Goal: Information Seeking & Learning: Learn about a topic

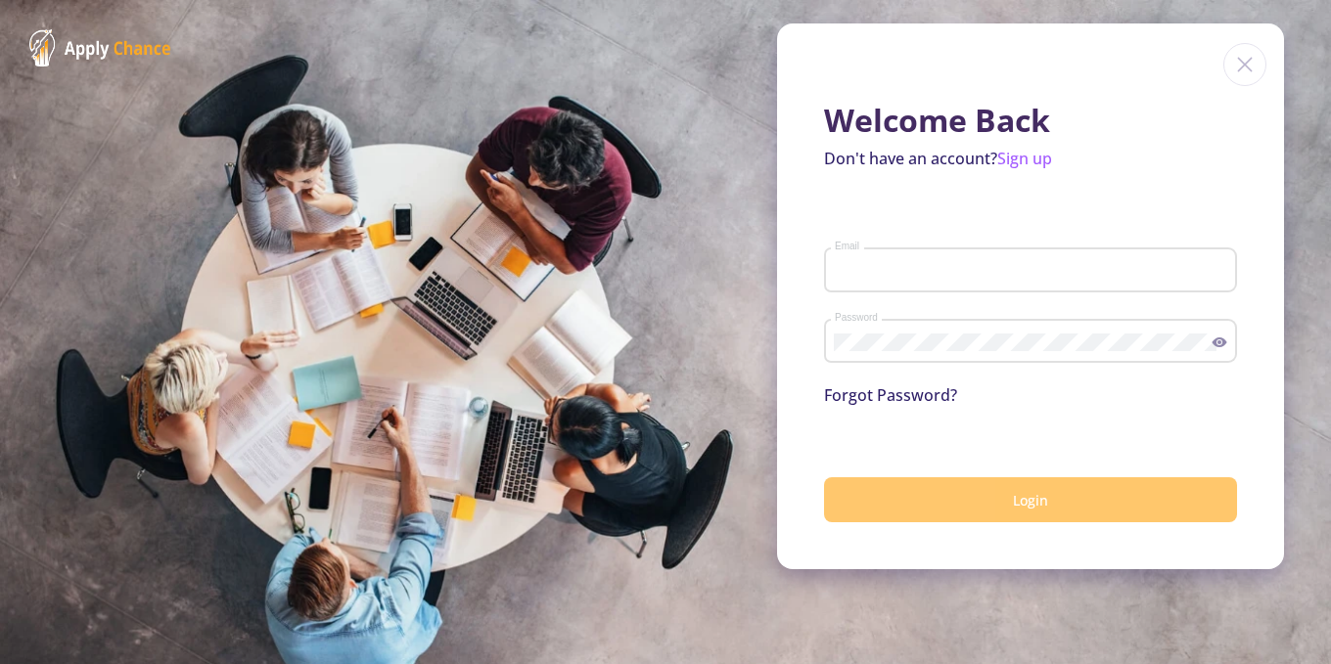
type input "[EMAIL_ADDRESS][DOMAIN_NAME]"
click at [971, 503] on button "Login" at bounding box center [1030, 501] width 413 height 46
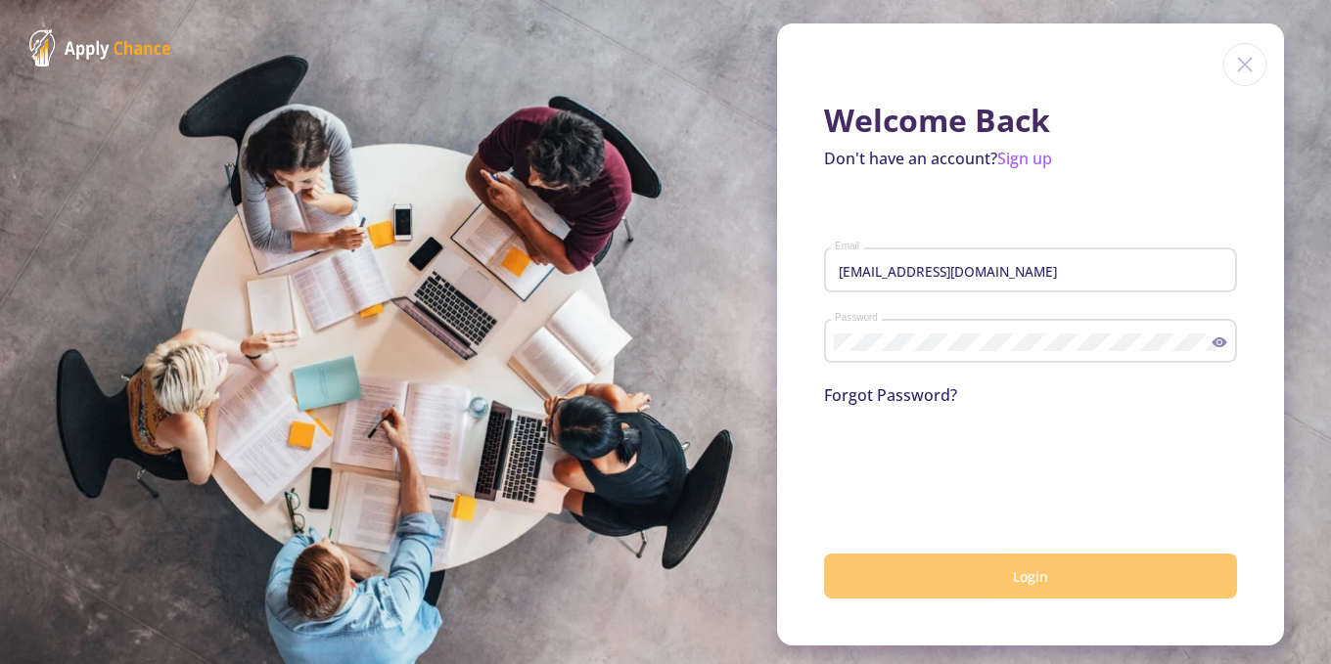
click at [984, 572] on button "Login" at bounding box center [1030, 577] width 413 height 46
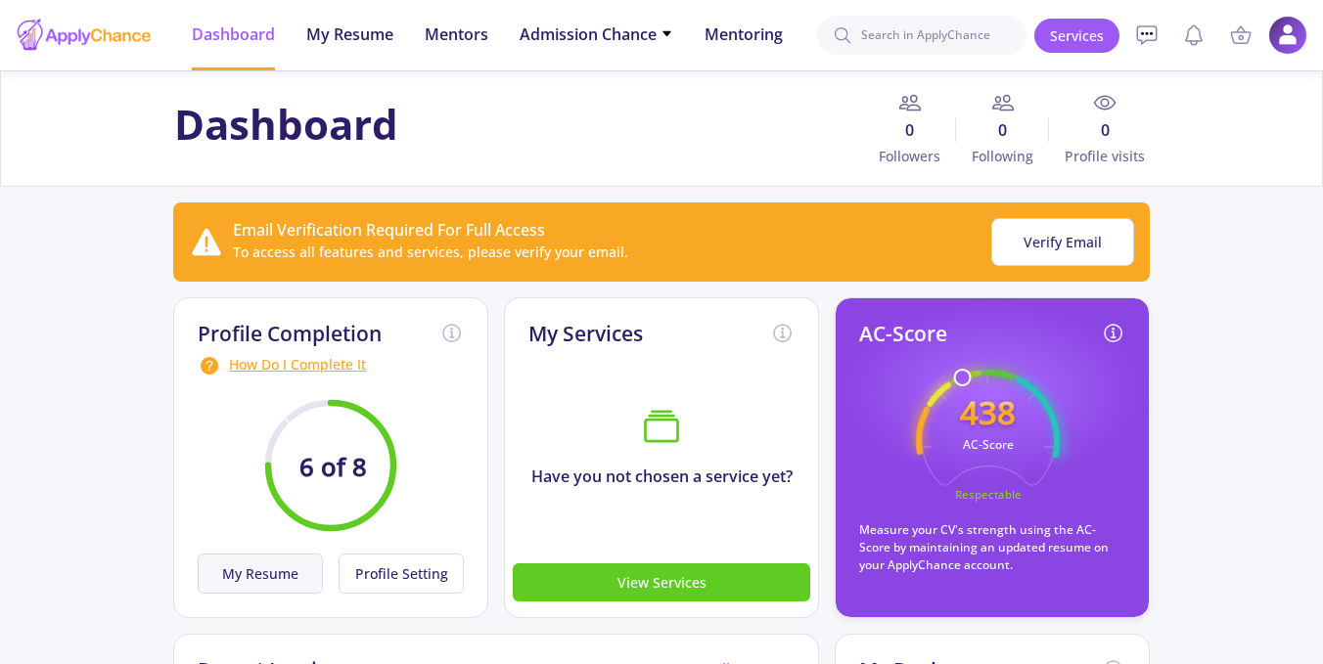
click at [298, 571] on button "My Resume" at bounding box center [260, 574] width 125 height 40
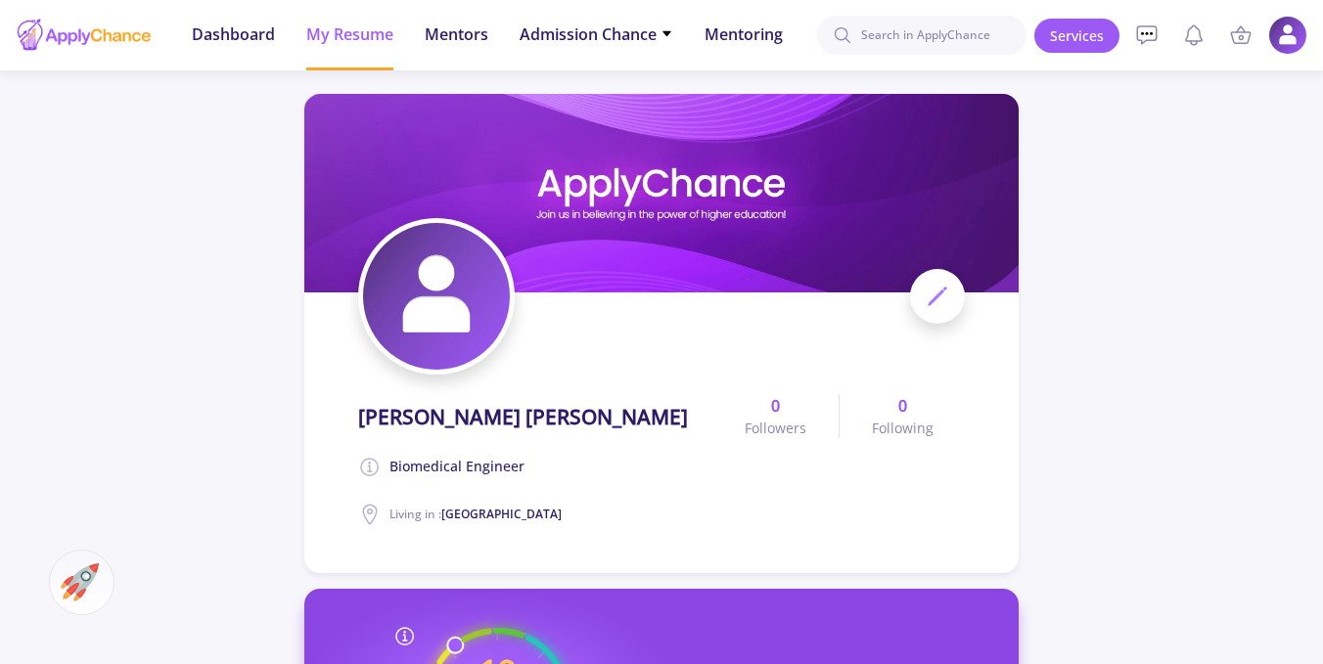
scroll to position [675, 0]
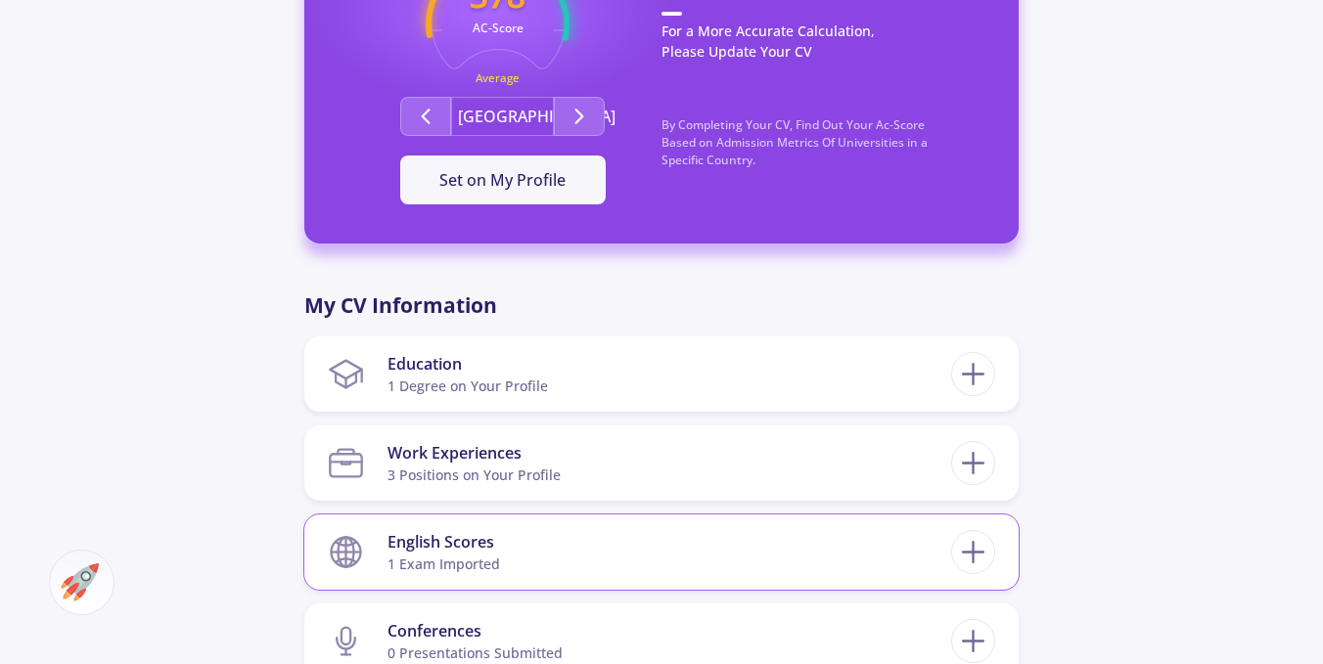
click at [632, 539] on section "English Scores 1 exam imported" at bounding box center [639, 553] width 623 height 60
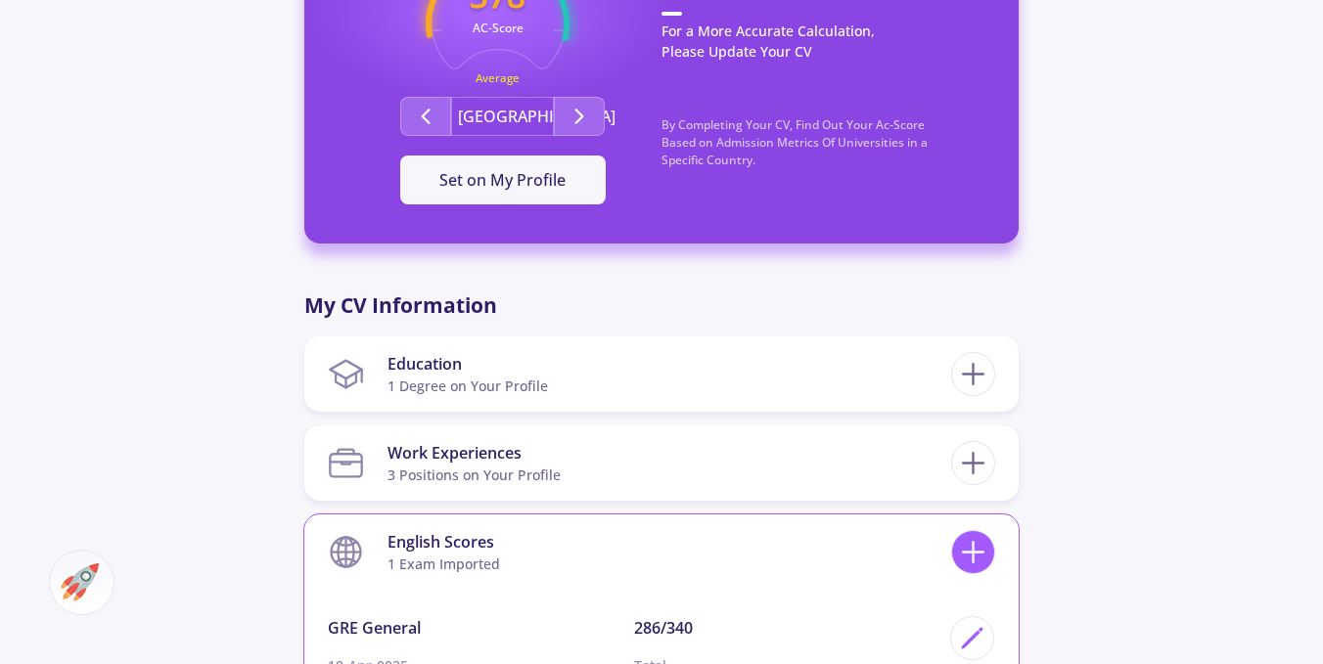
click at [979, 538] on icon at bounding box center [973, 552] width 36 height 36
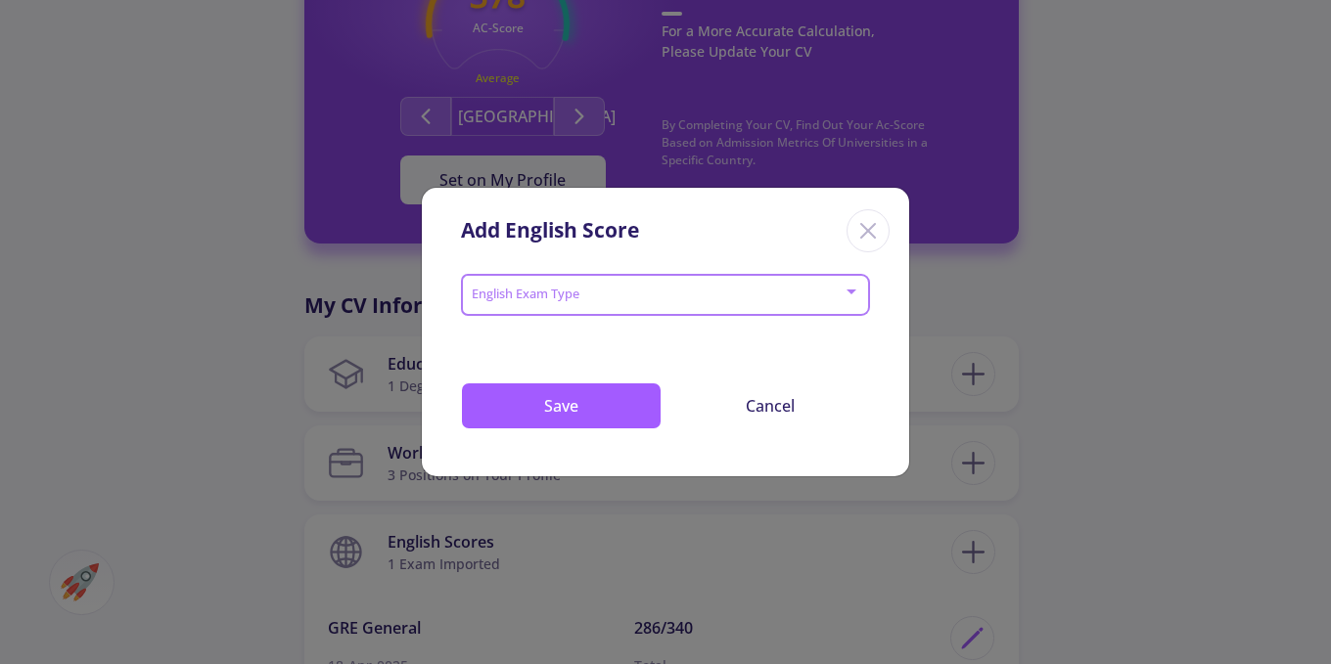
click at [640, 289] on span at bounding box center [660, 296] width 368 height 14
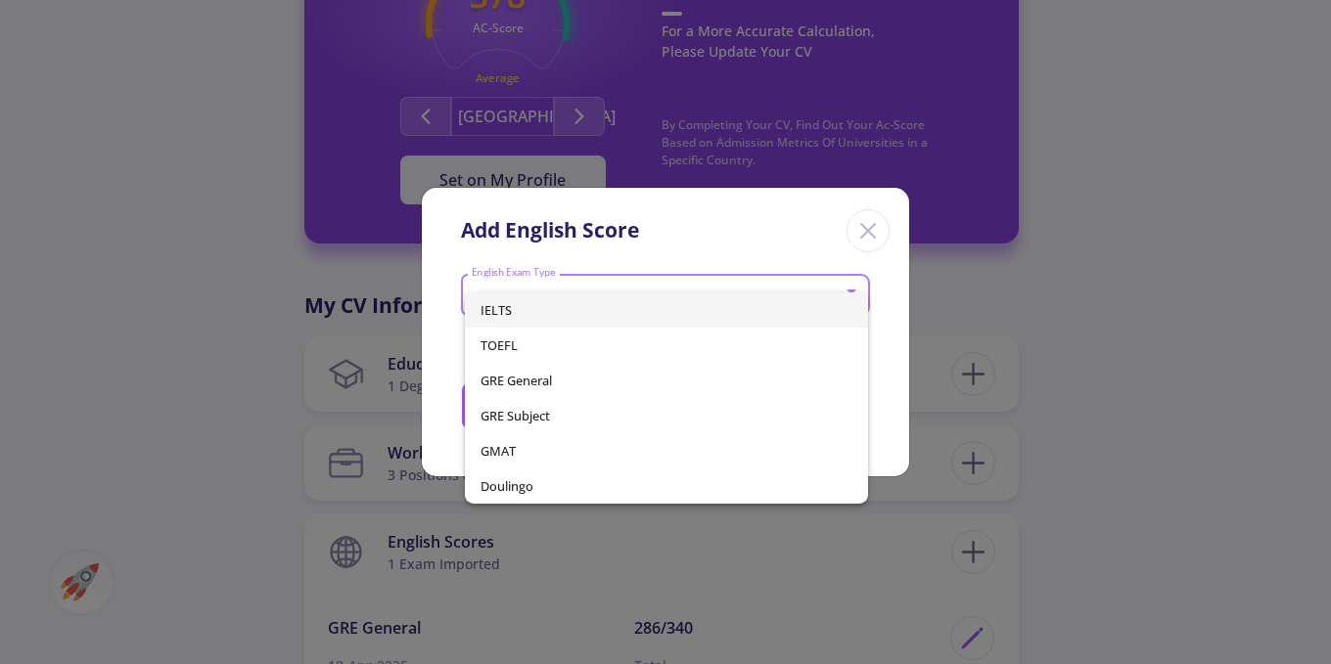
click at [623, 301] on span "IELTS" at bounding box center [666, 310] width 373 height 35
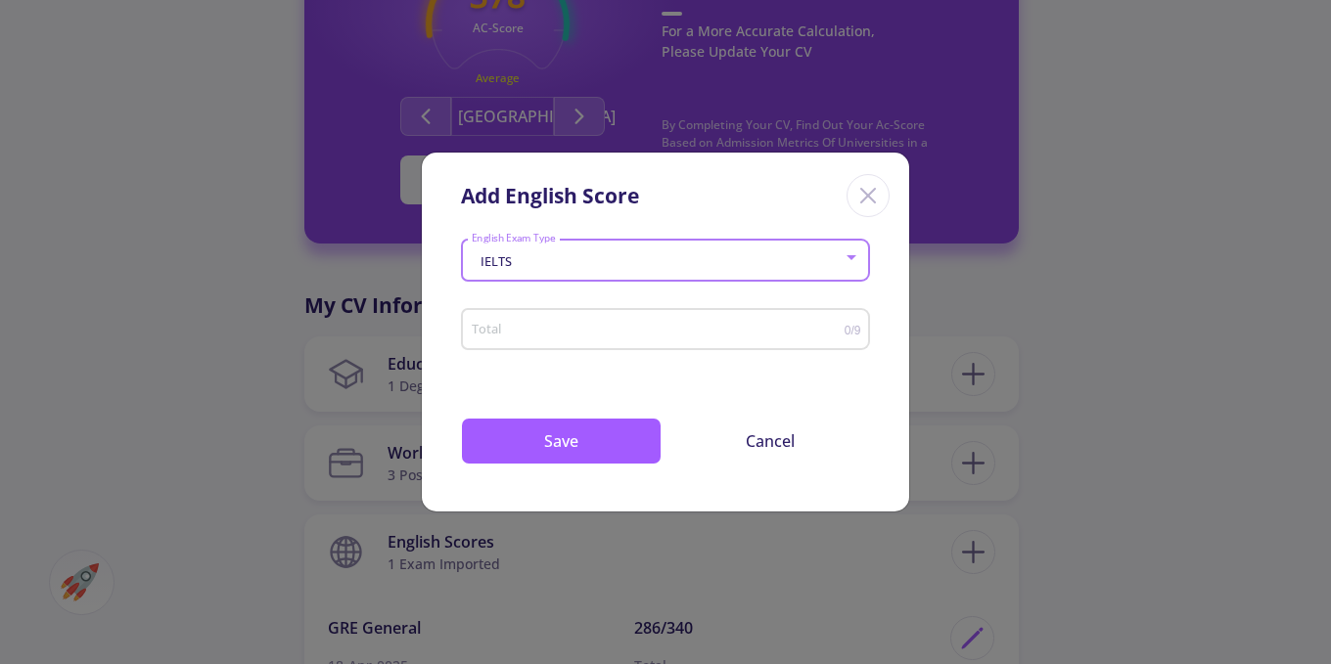
click at [592, 335] on input "Total" at bounding box center [658, 330] width 374 height 15
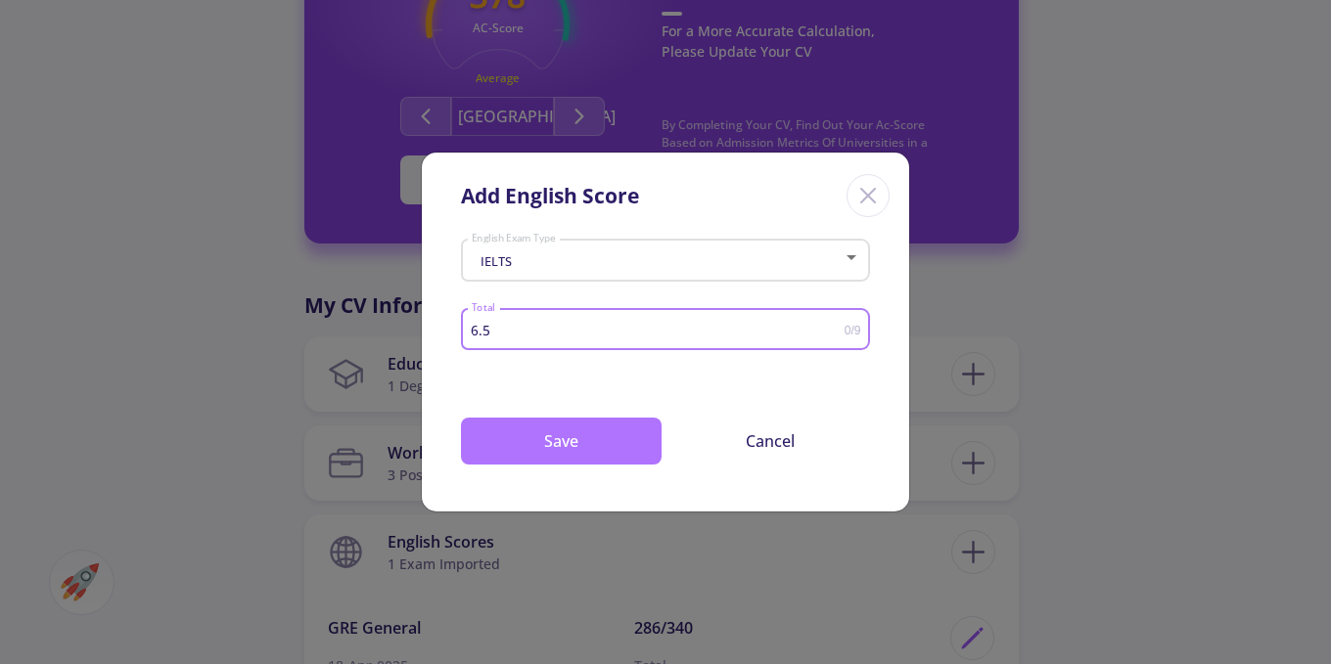
type input "6.5"
click at [539, 442] on button "Save" at bounding box center [561, 441] width 201 height 47
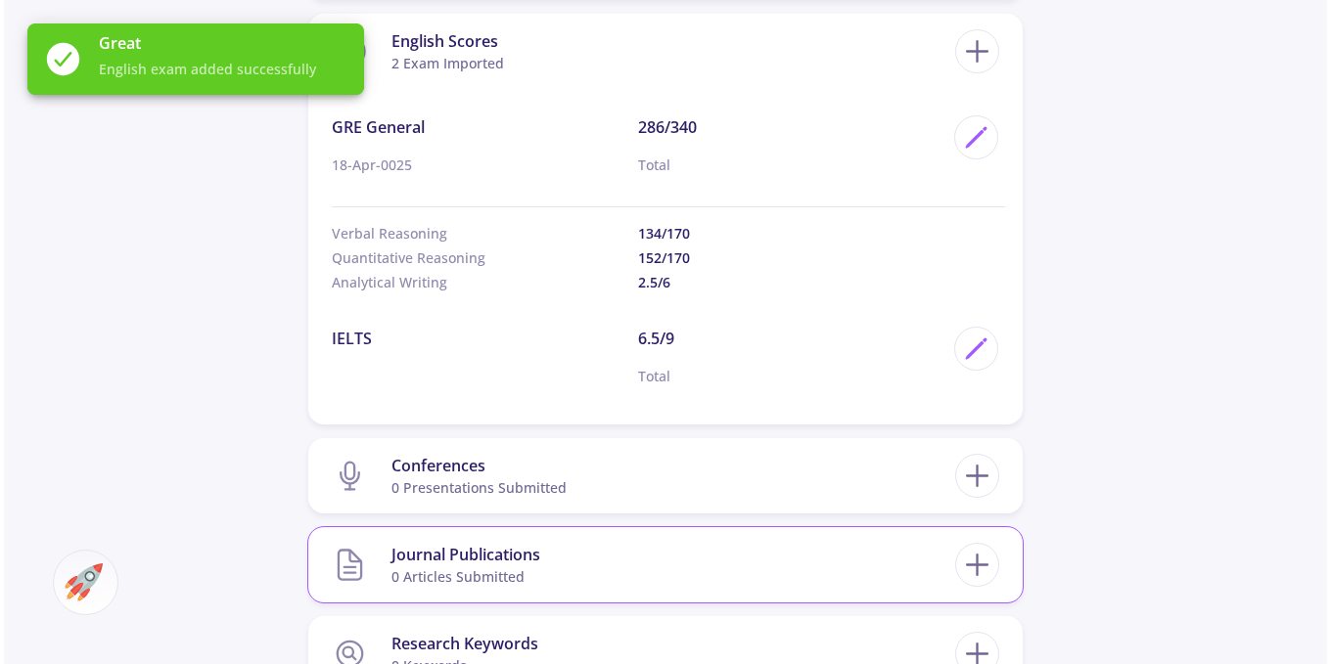
scroll to position [1262, 0]
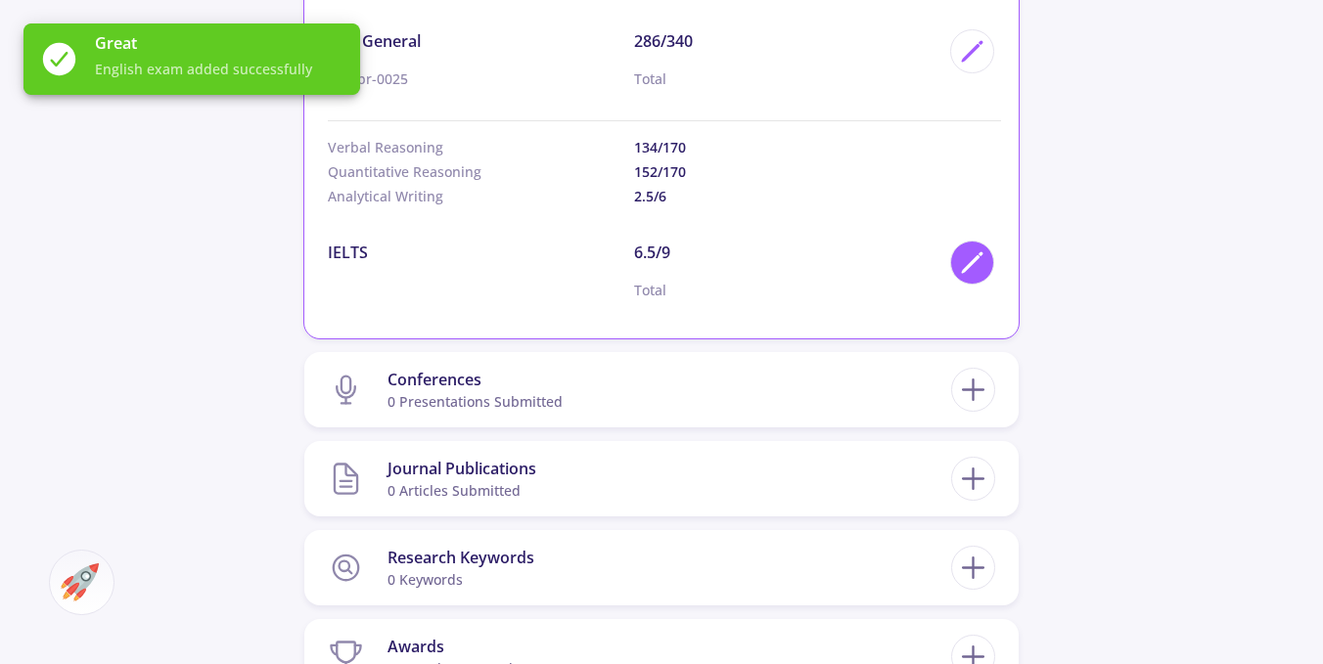
click at [970, 276] on icon at bounding box center [972, 263] width 26 height 26
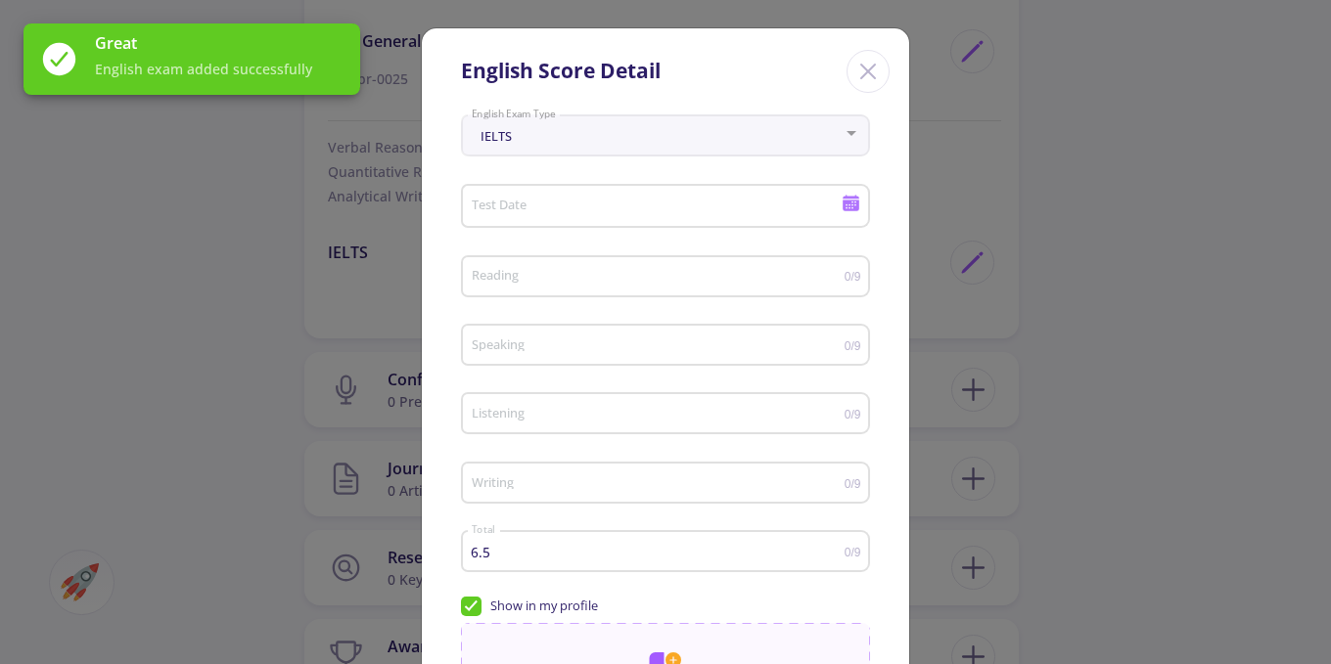
click at [584, 195] on div "Test Date" at bounding box center [657, 202] width 372 height 51
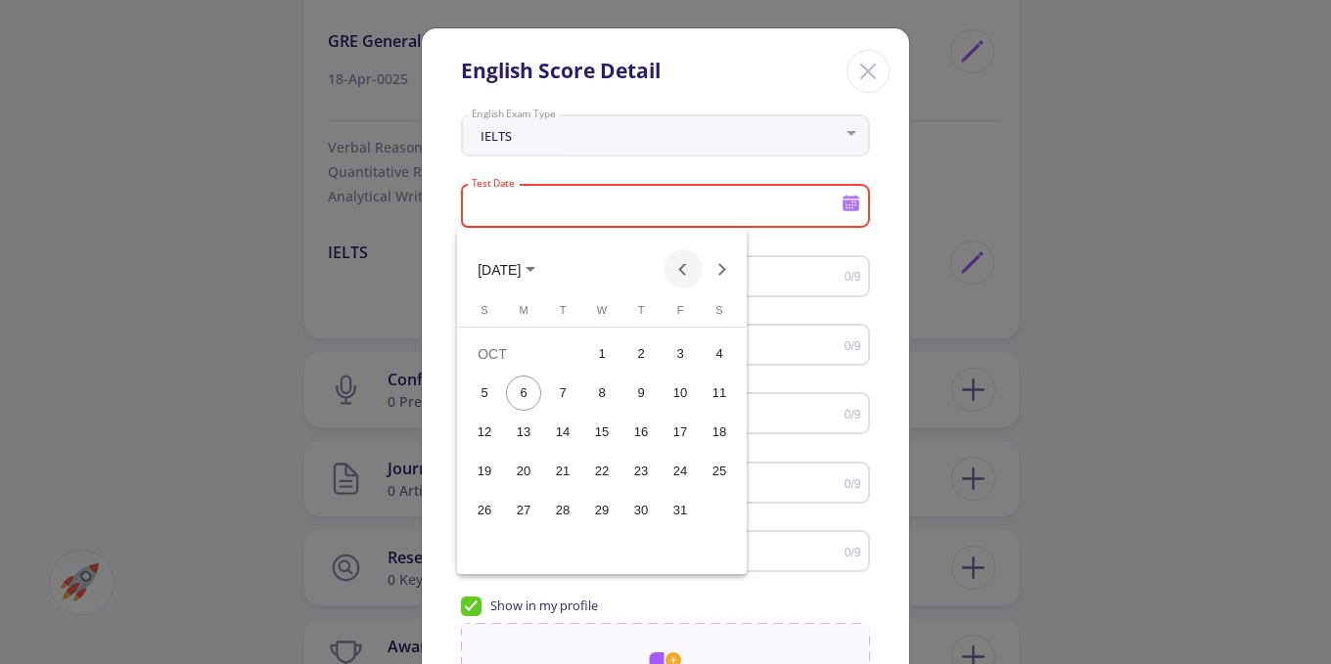
click at [687, 263] on button "Previous month" at bounding box center [682, 269] width 39 height 39
click at [527, 504] on div "22" at bounding box center [523, 510] width 35 height 35
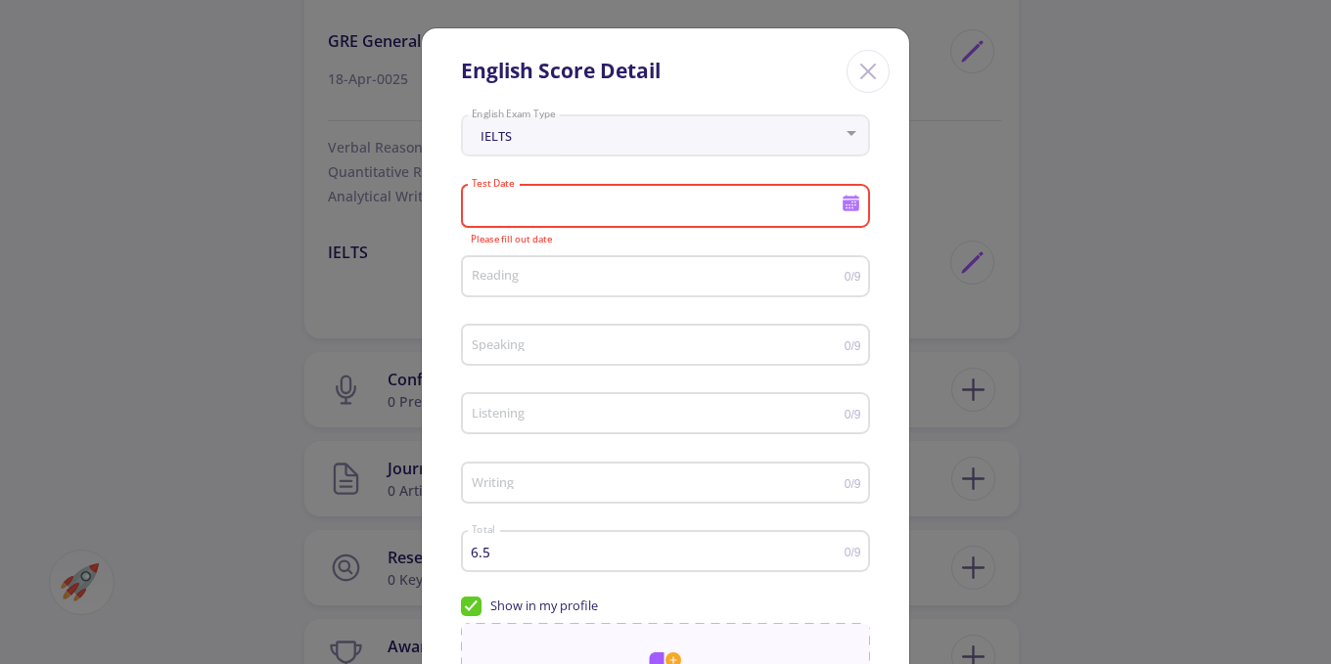
type input "[DATE]"
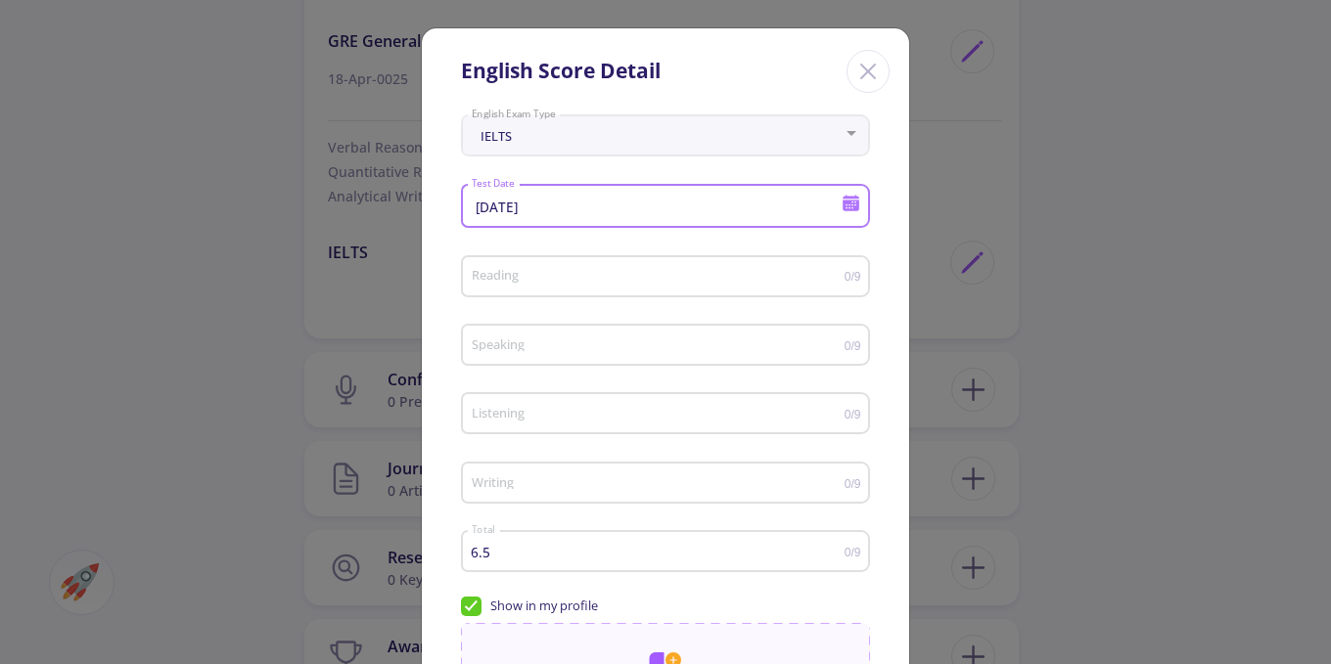
click at [717, 279] on input "Reading" at bounding box center [658, 277] width 374 height 15
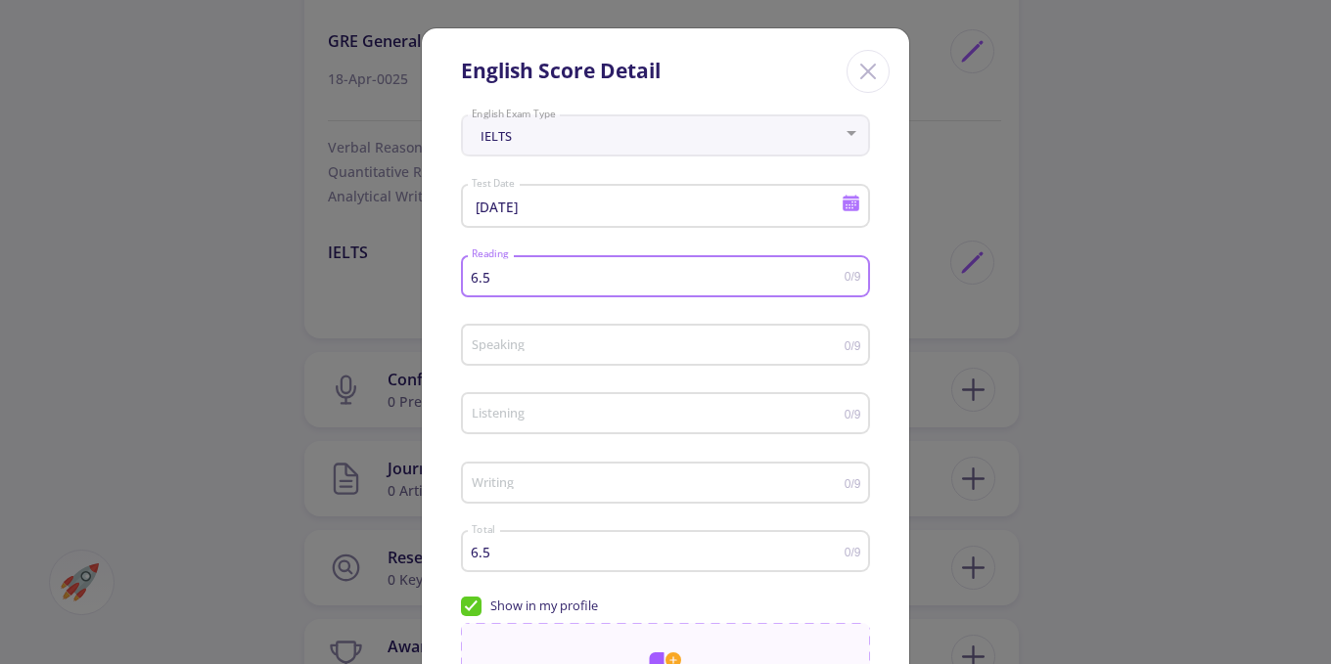
type input "6.5"
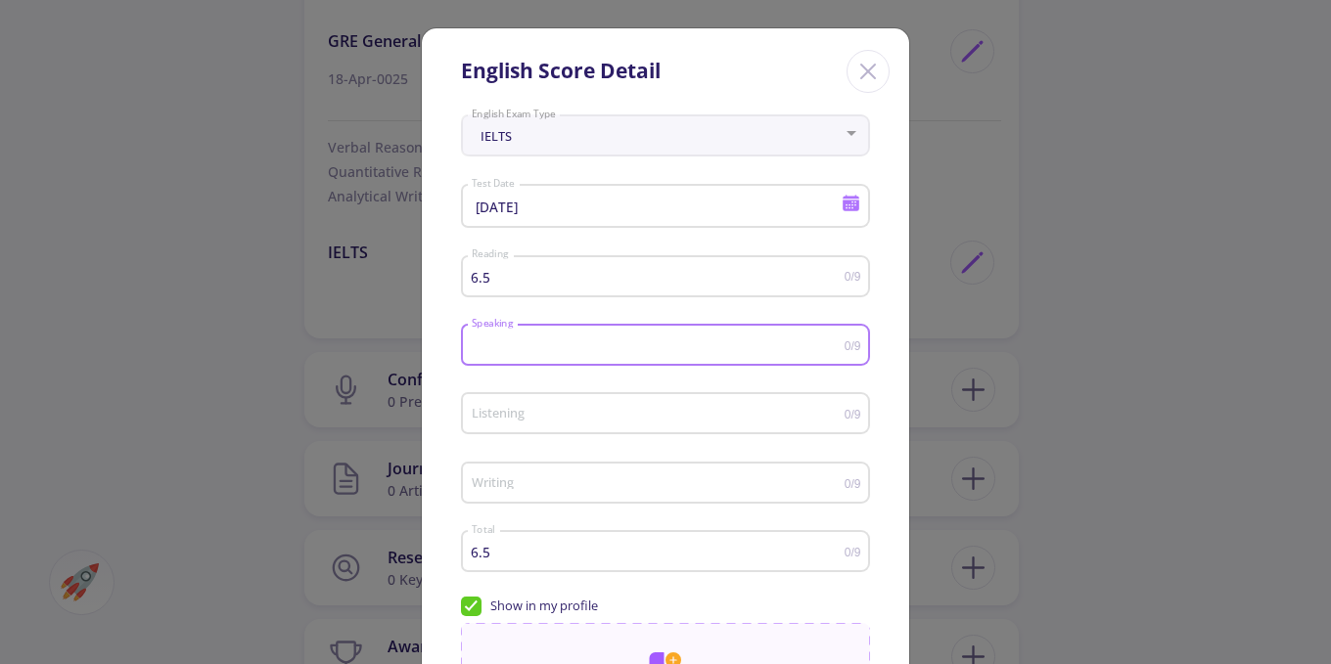
click at [677, 340] on input "Speaking" at bounding box center [658, 346] width 374 height 15
type input "6.5"
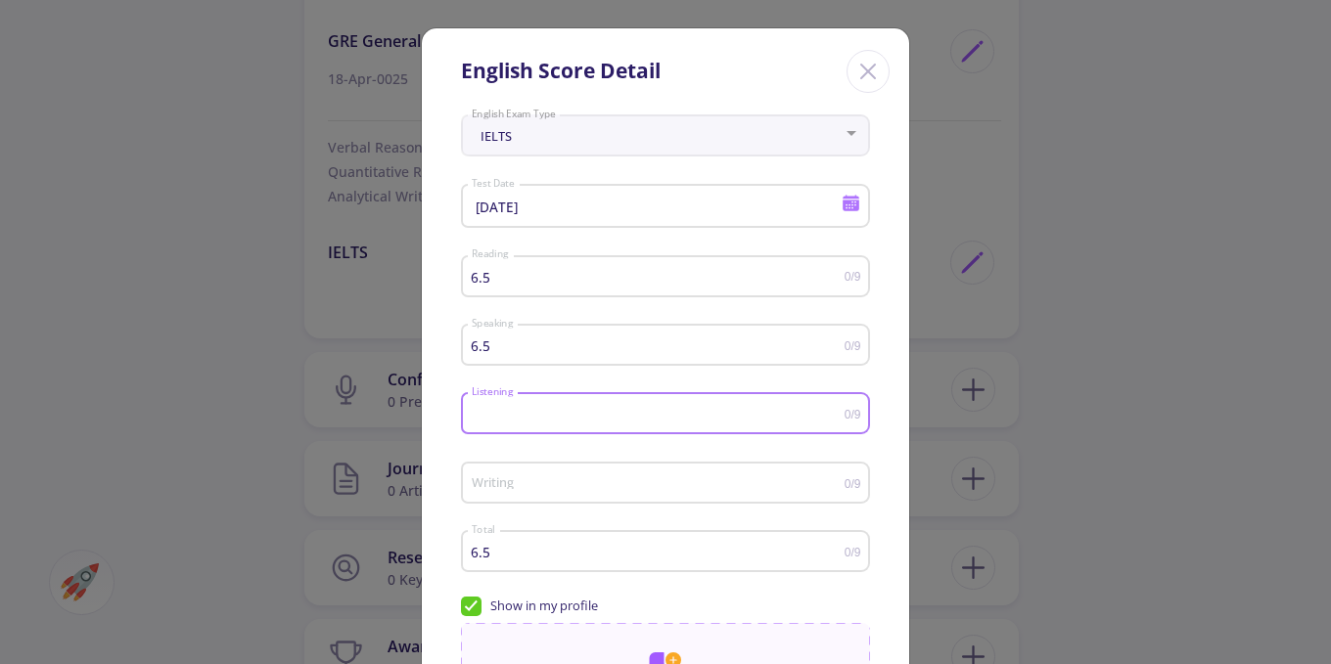
click at [681, 420] on input "Listening" at bounding box center [658, 414] width 374 height 15
type input "7.5"
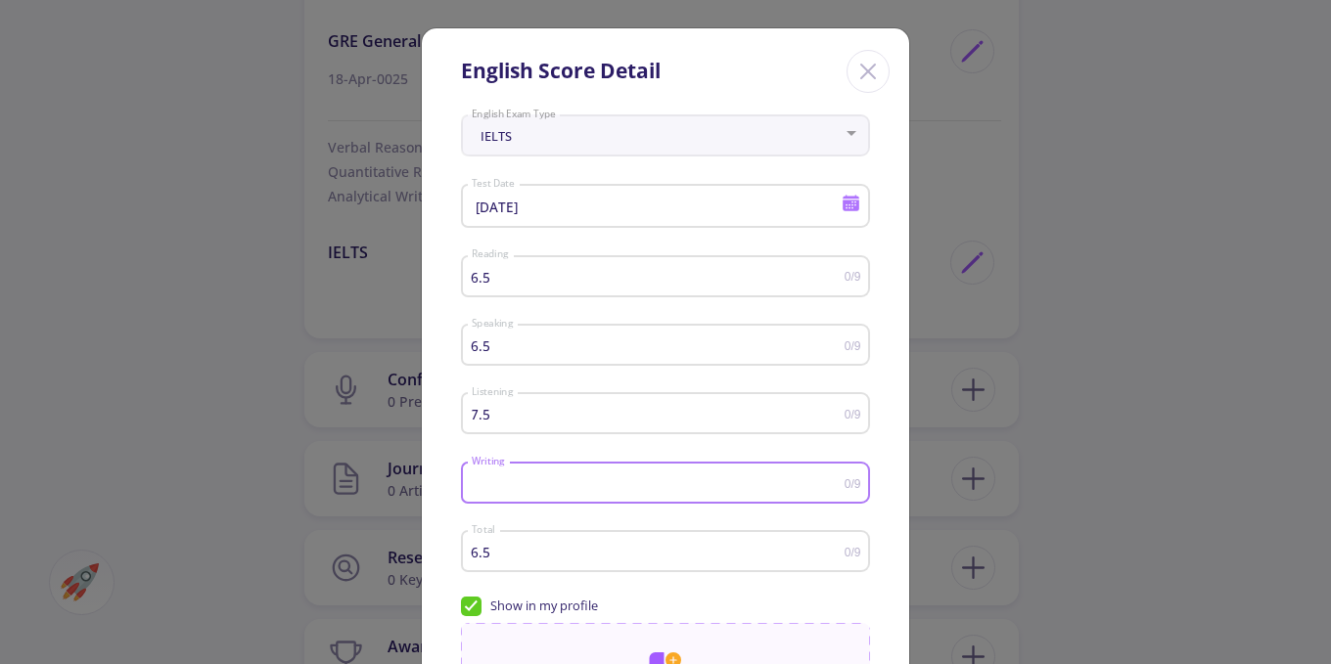
click at [691, 490] on input "Writing" at bounding box center [658, 484] width 374 height 15
type input "6.0"
click at [726, 589] on div "6.5 Total 0/9" at bounding box center [665, 557] width 409 height 63
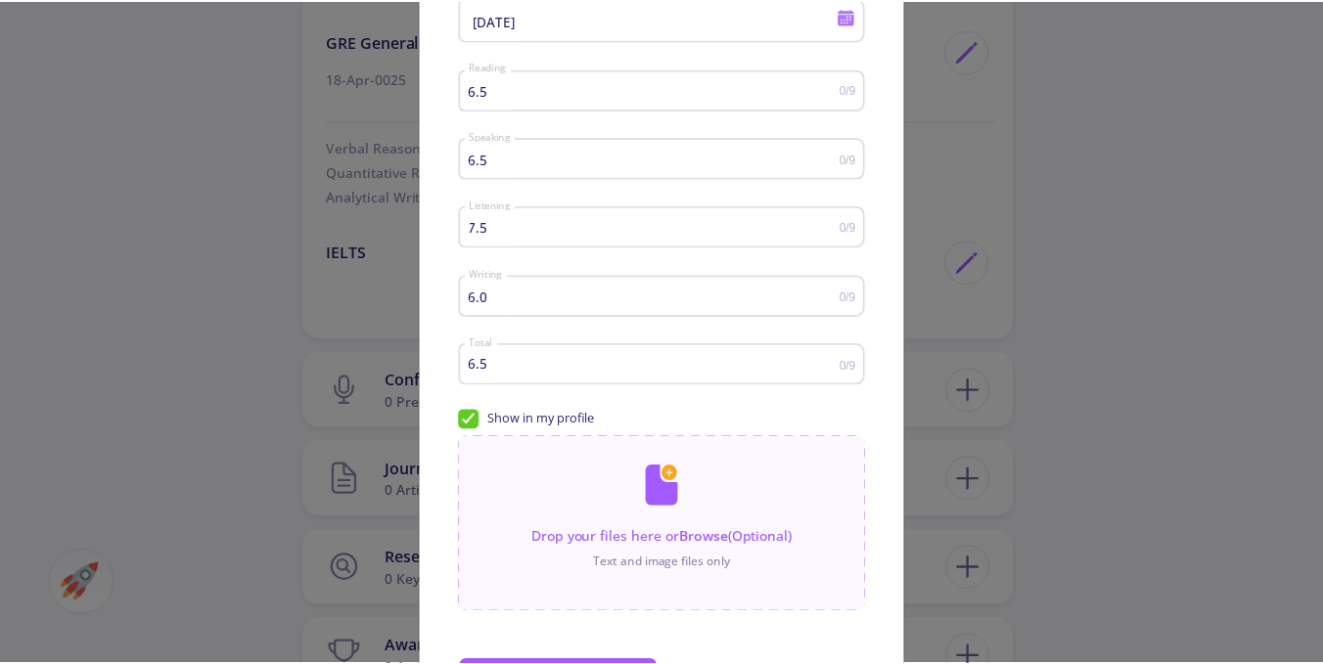
scroll to position [294, 0]
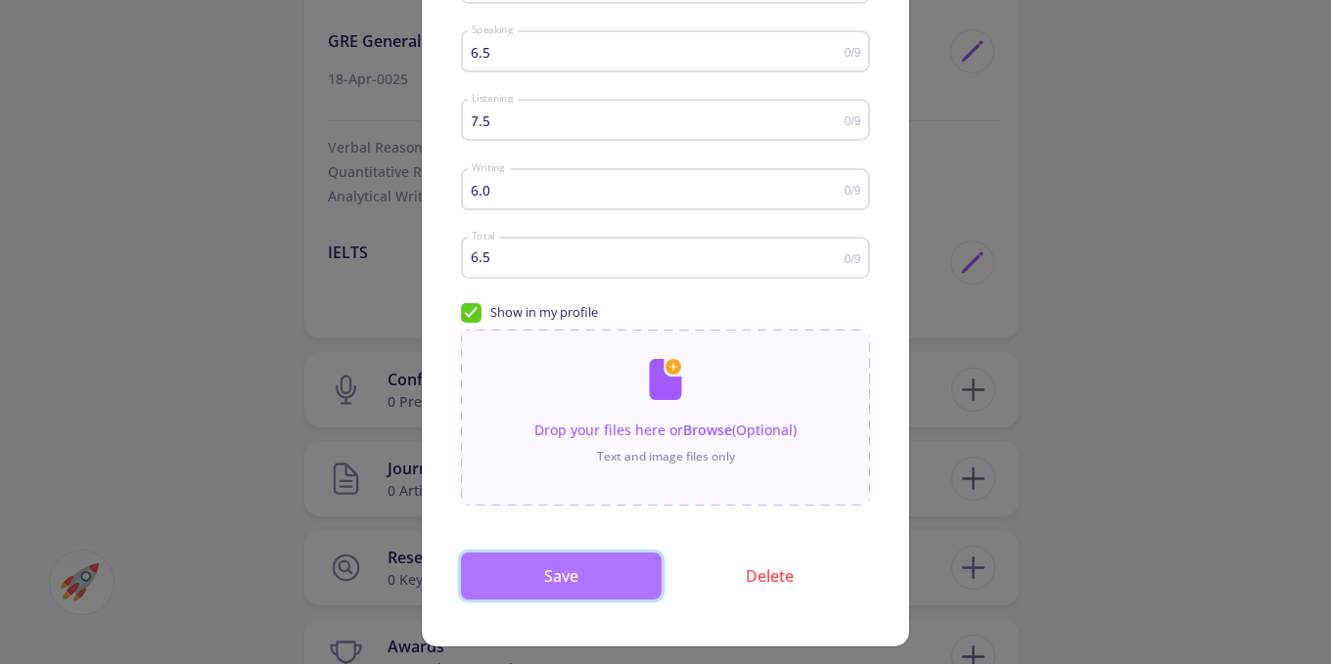
click at [558, 591] on button "Save" at bounding box center [561, 576] width 201 height 47
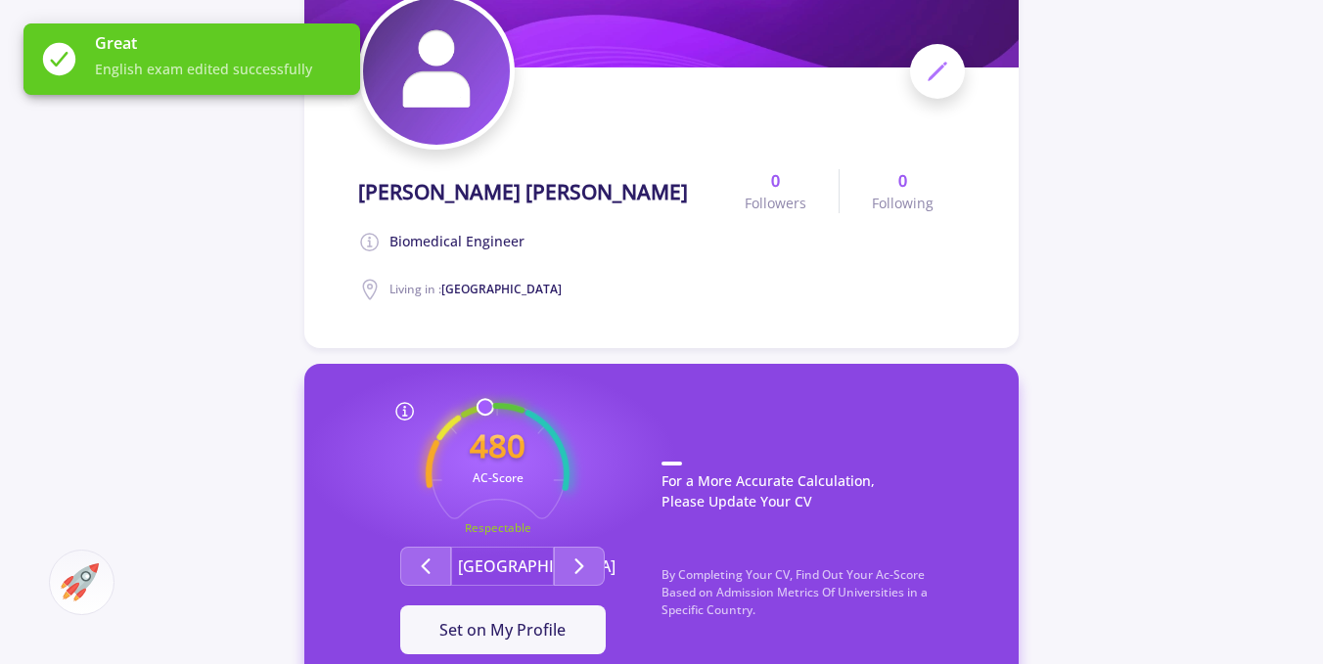
scroll to position [284, 0]
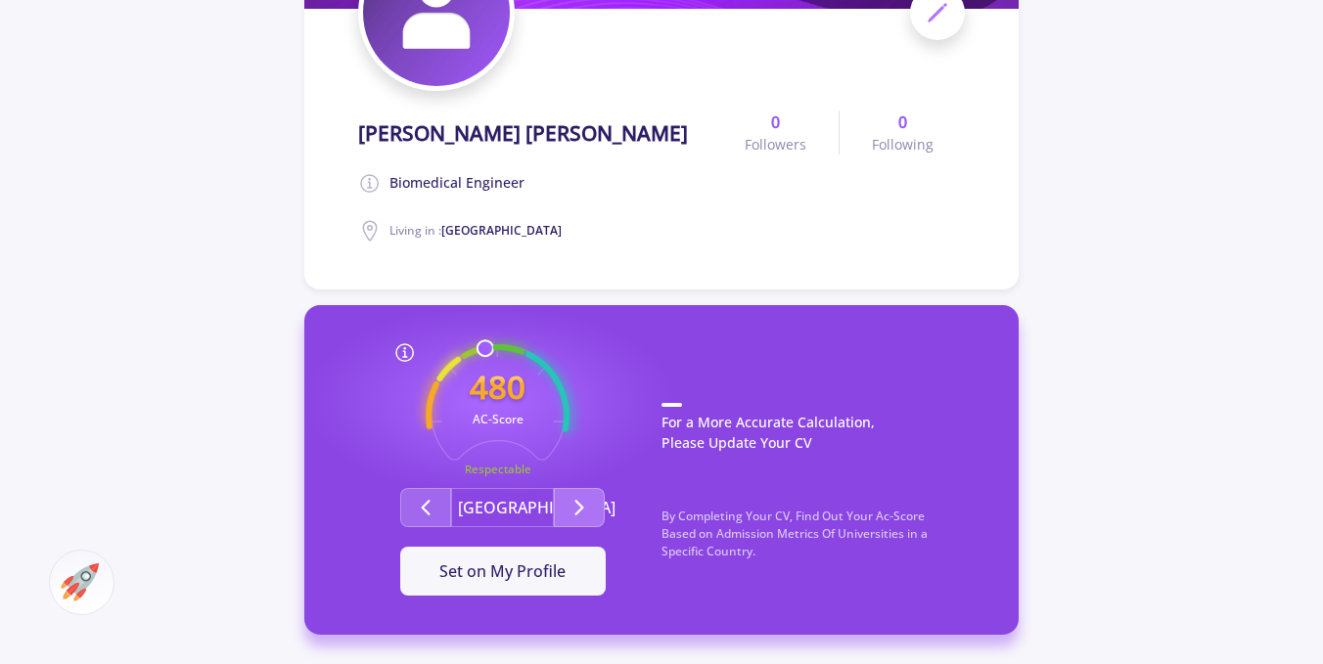
click at [562, 504] on button "Second group" at bounding box center [579, 507] width 51 height 39
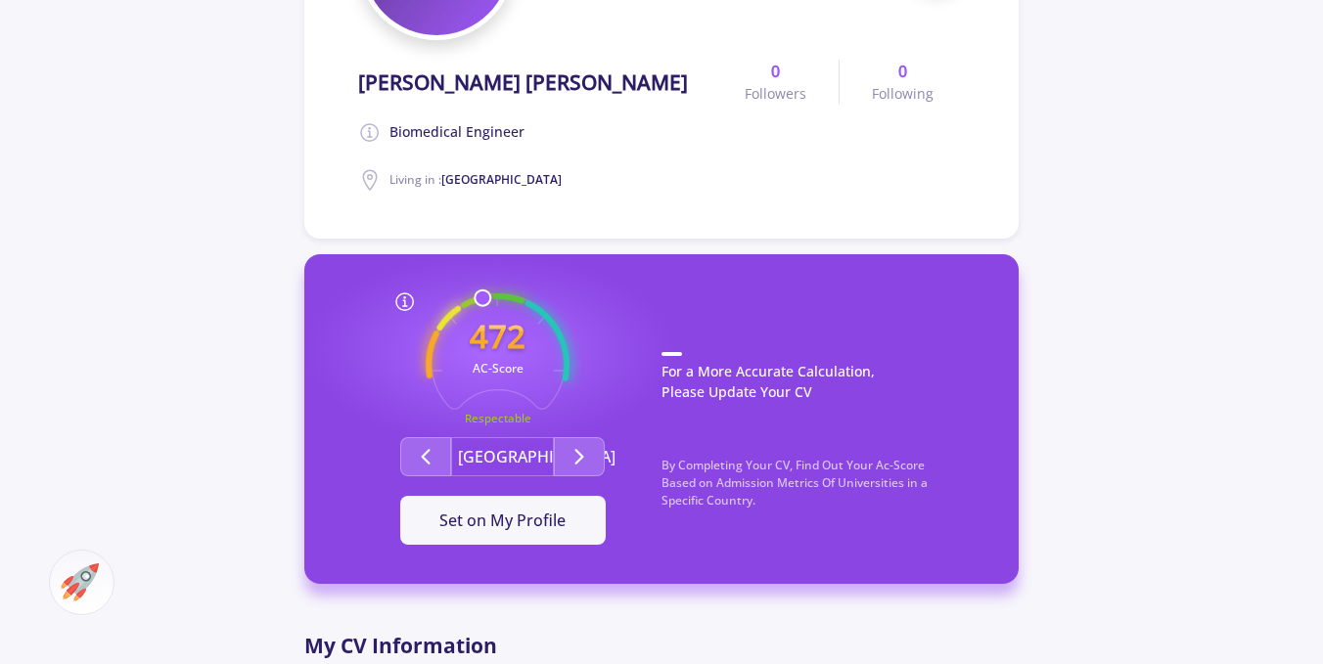
scroll to position [382, 0]
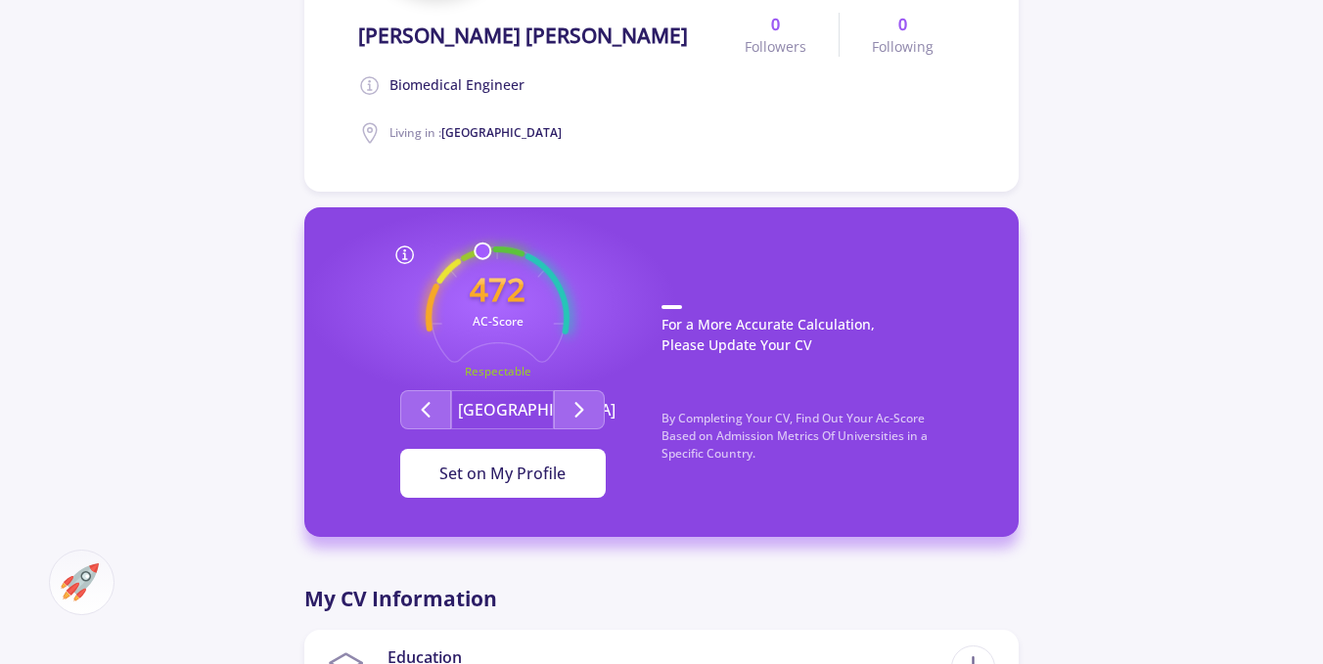
click at [546, 479] on span "Set on My Profile" at bounding box center [502, 474] width 126 height 22
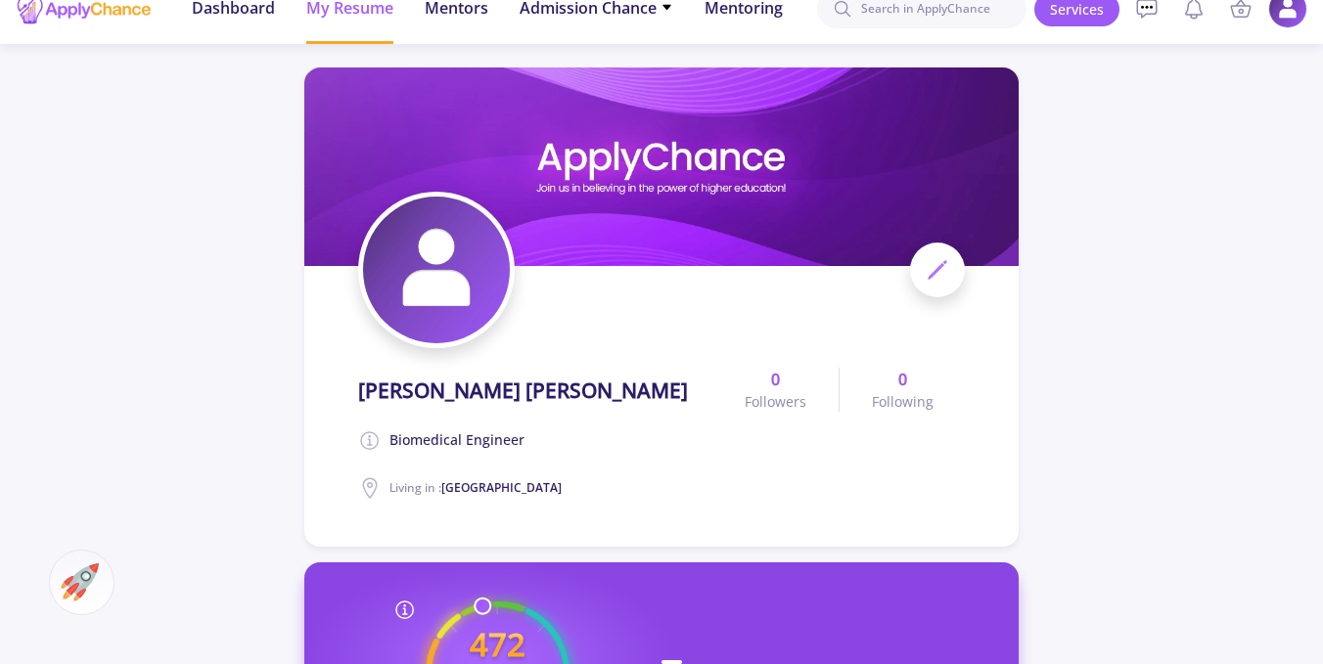
scroll to position [0, 0]
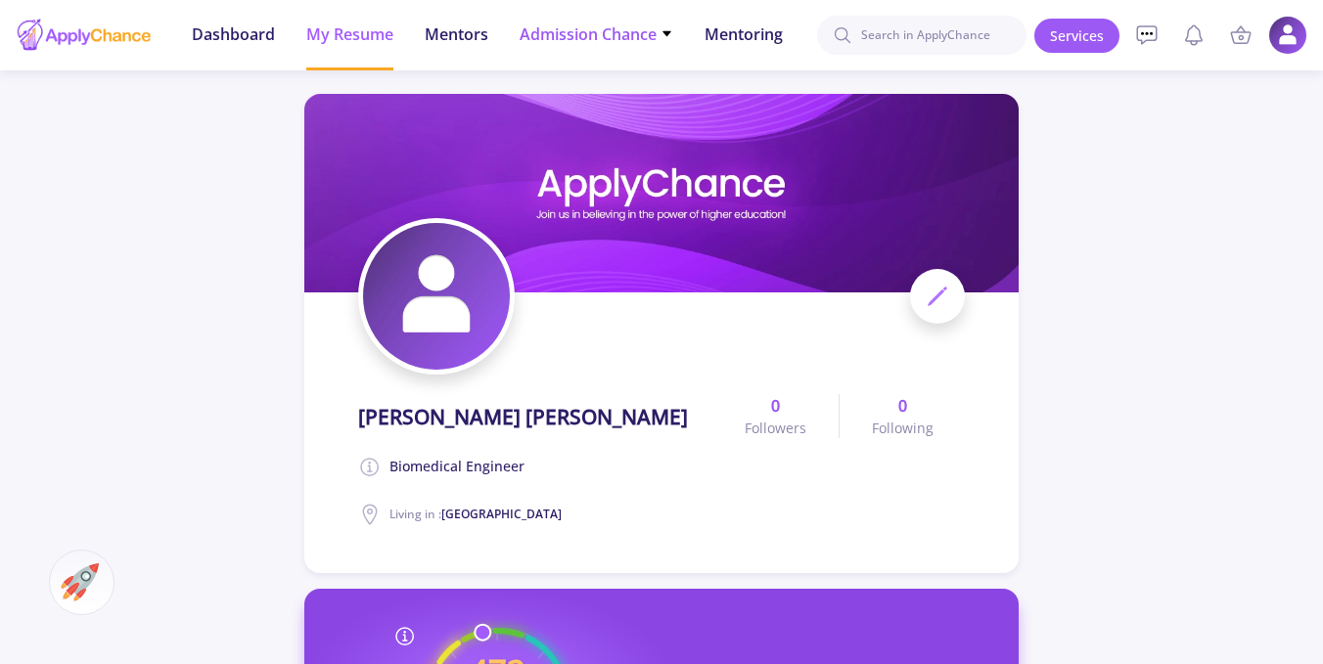
click at [642, 26] on span "Admission Chance" at bounding box center [597, 34] width 154 height 23
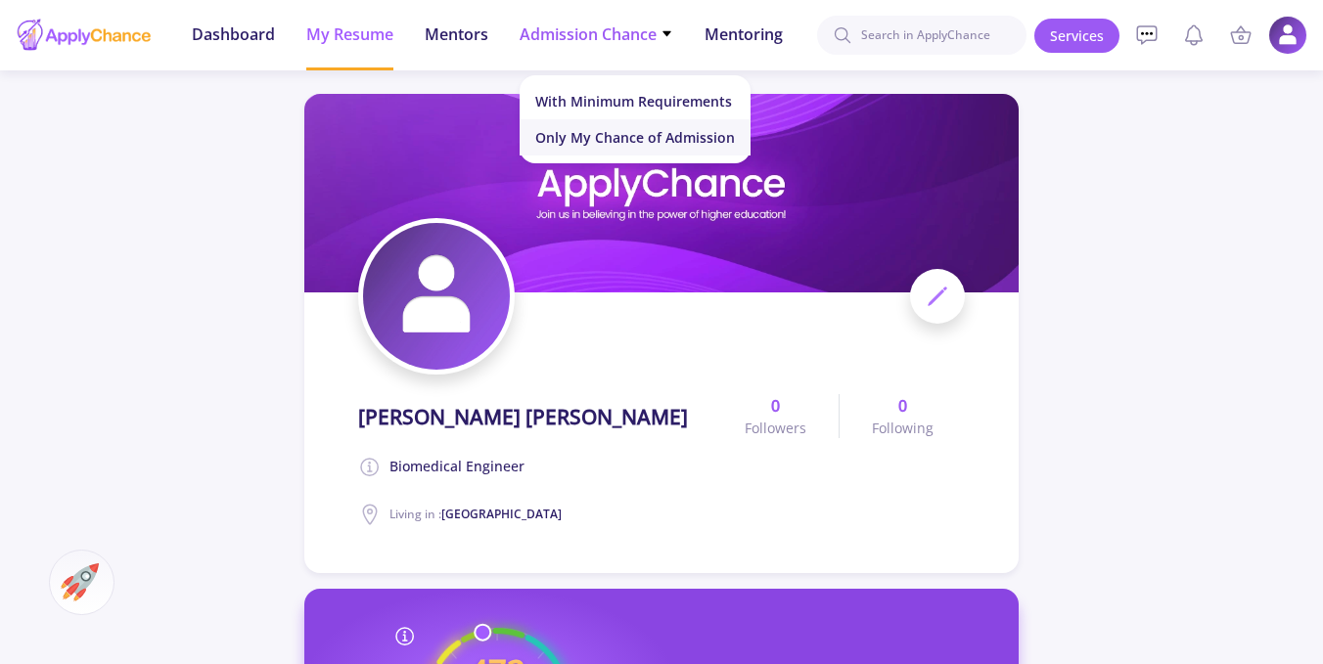
click at [705, 150] on link "Only My Chance of Admission" at bounding box center [635, 137] width 231 height 36
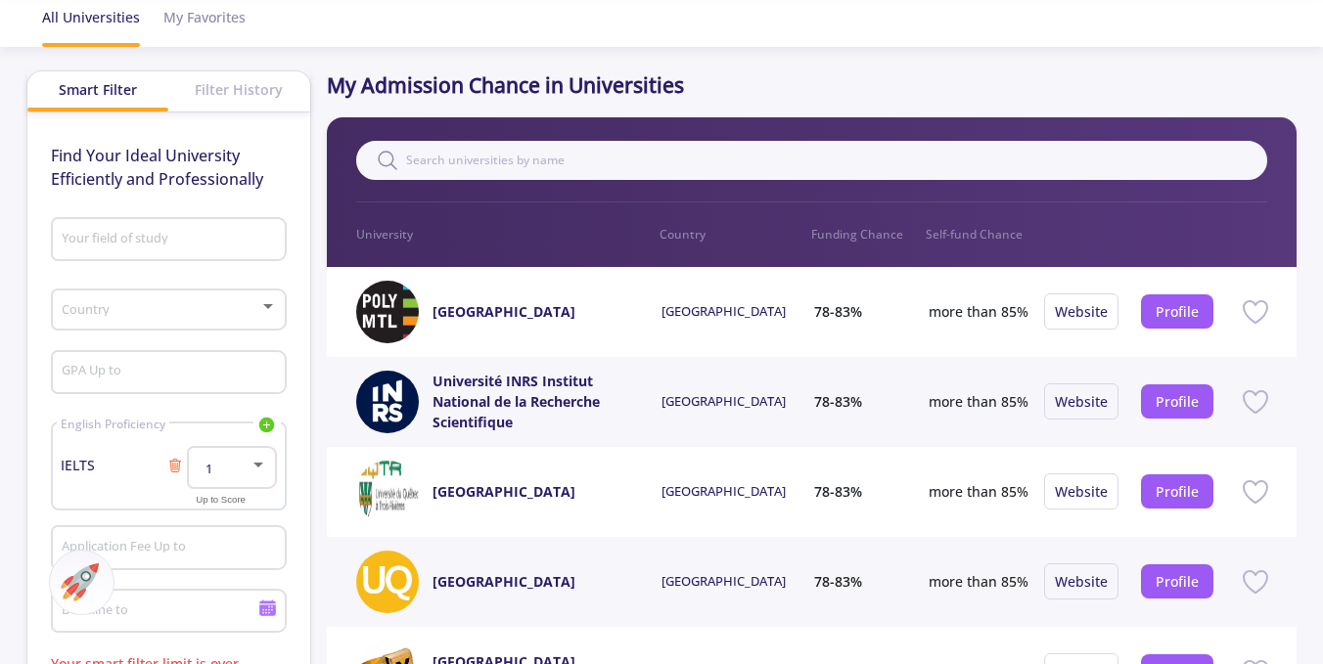
scroll to position [98, 0]
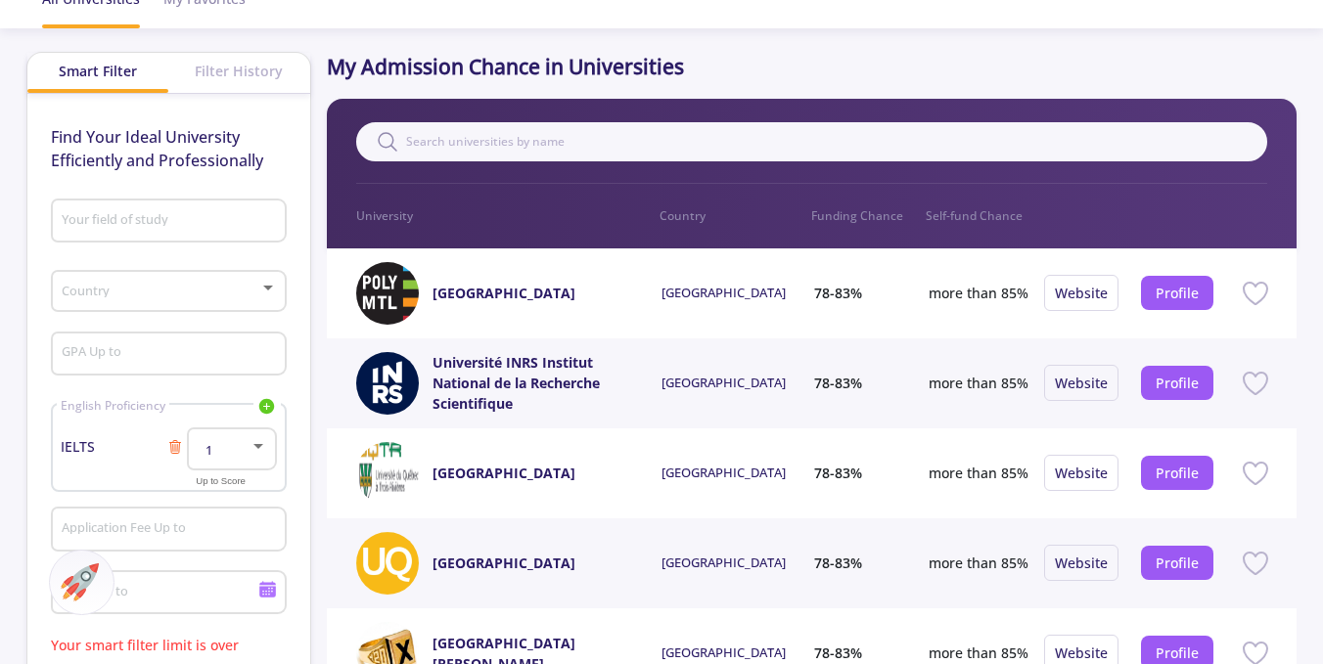
click at [175, 451] on line at bounding box center [175, 447] width 0 height 7
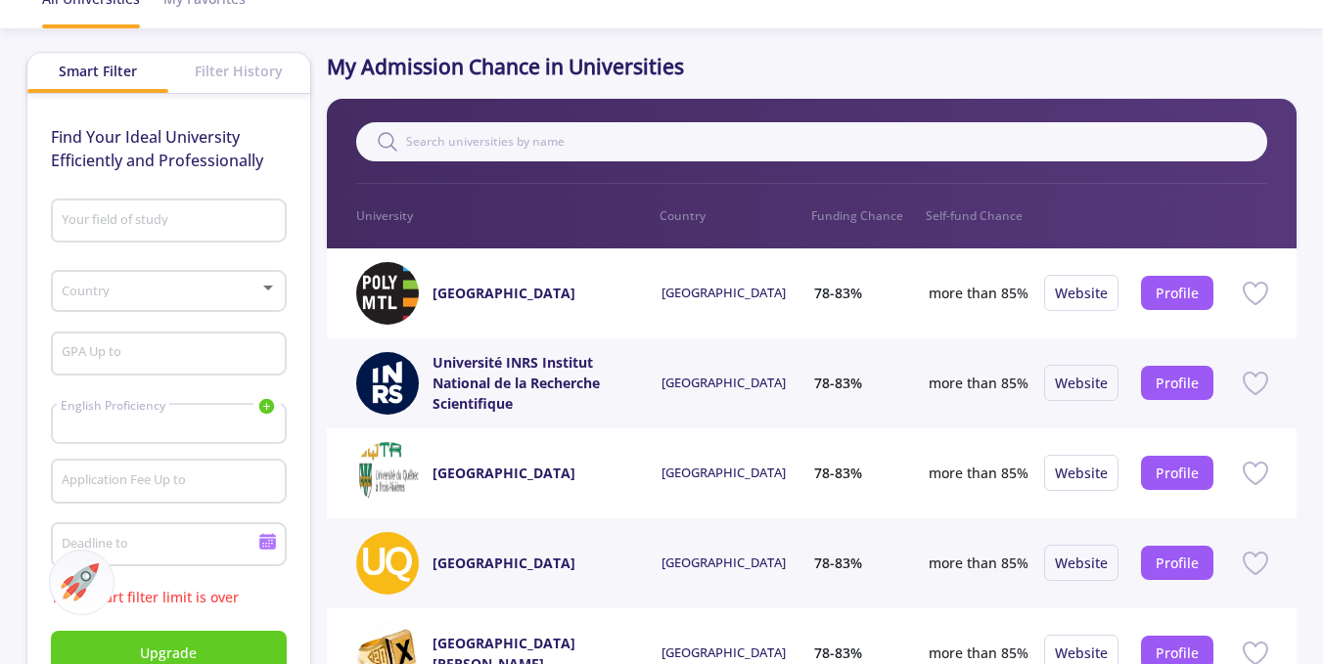
click at [252, 75] on div "Filter History" at bounding box center [238, 71] width 141 height 36
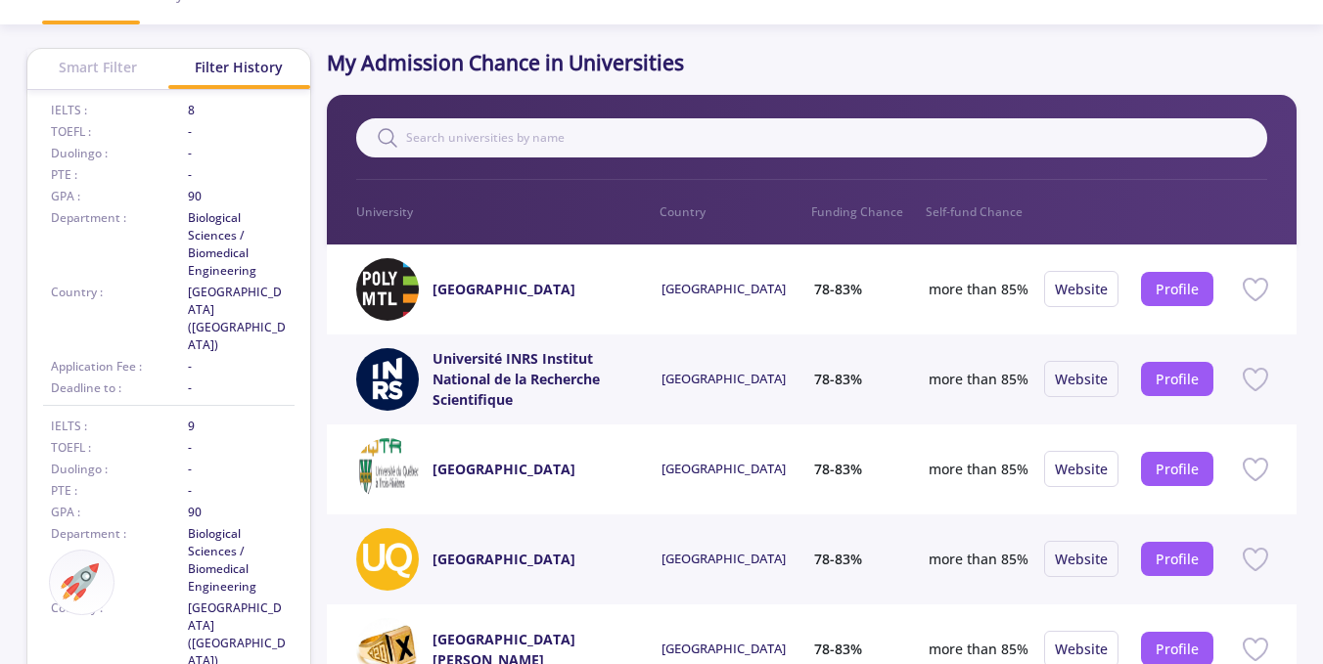
scroll to position [0, 0]
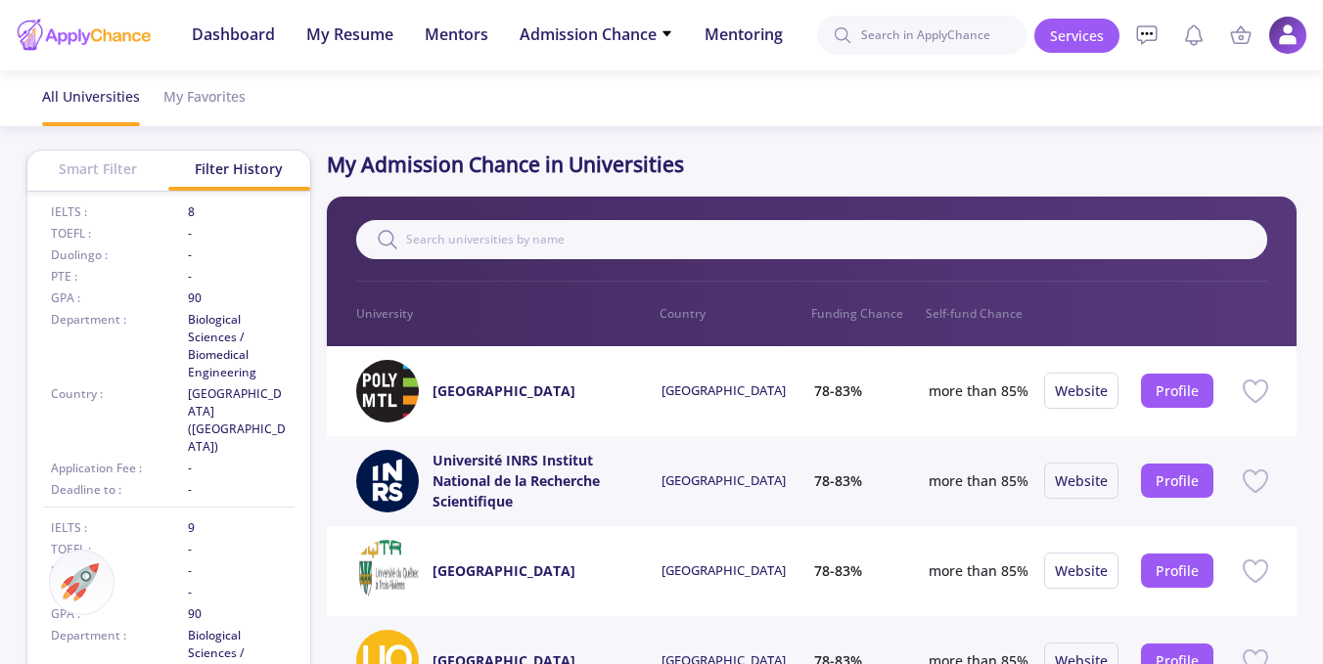
click at [91, 168] on div "Smart Filter" at bounding box center [97, 169] width 141 height 36
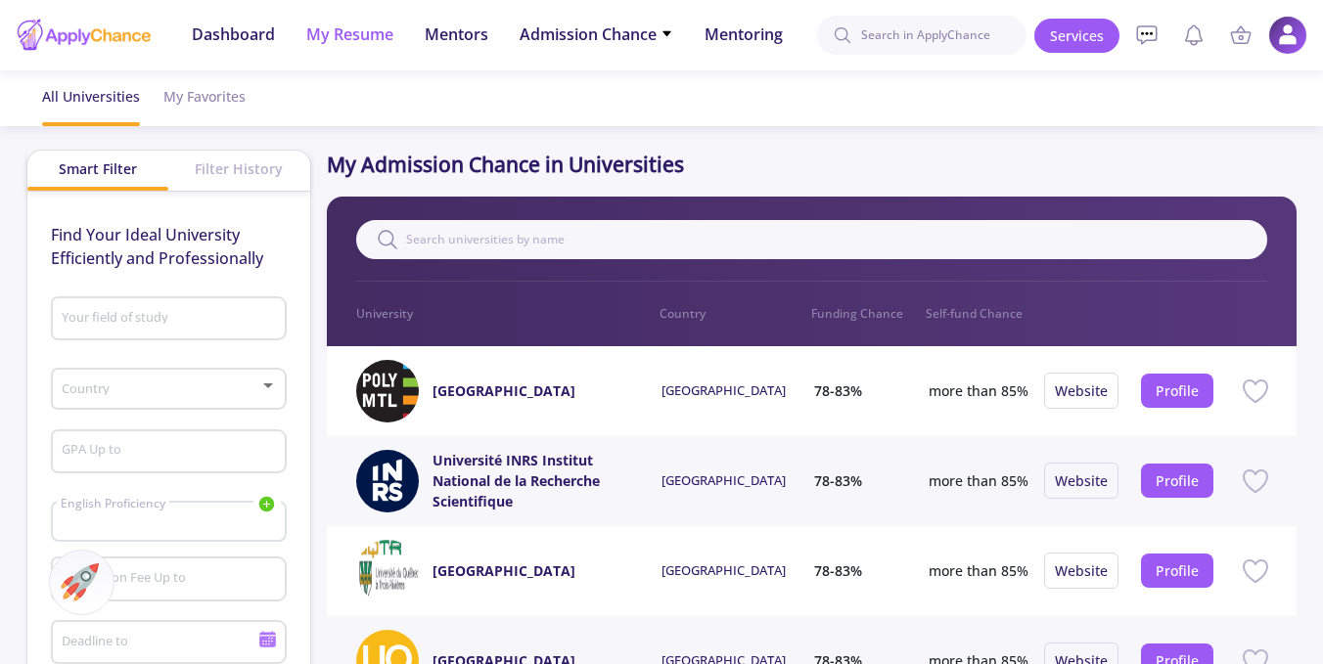
click at [361, 47] on li "My Resume" at bounding box center [349, 35] width 87 height 70
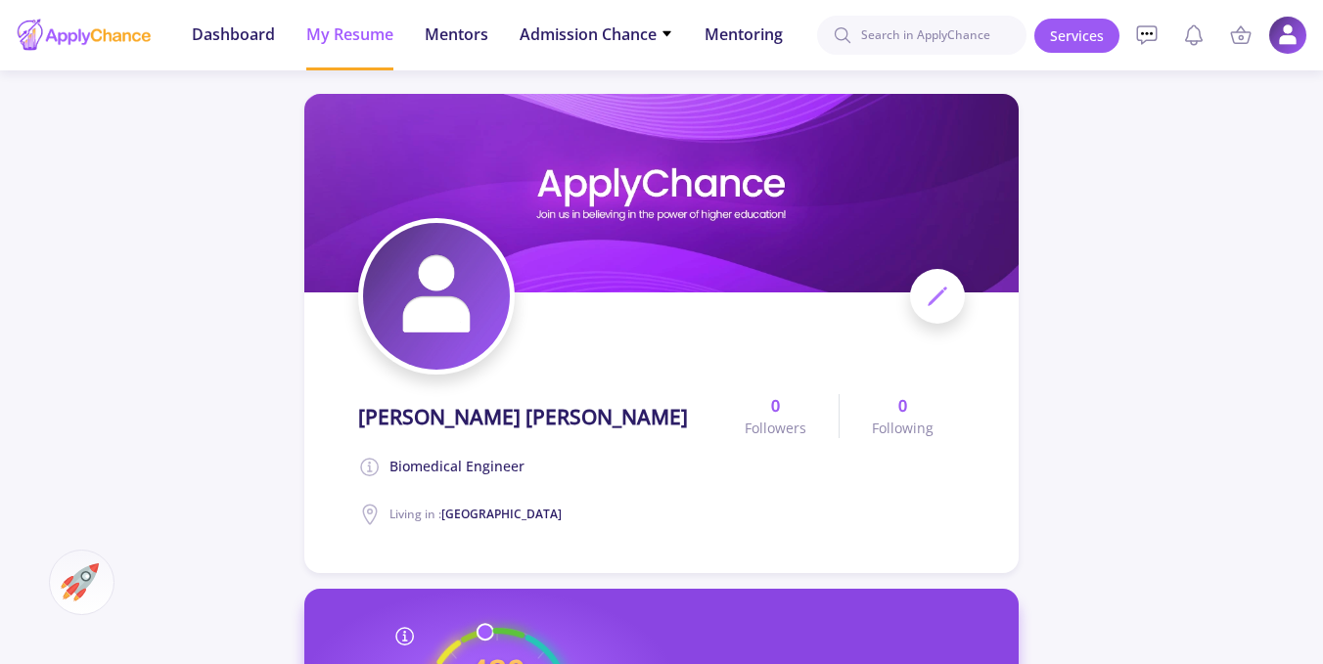
scroll to position [294, 0]
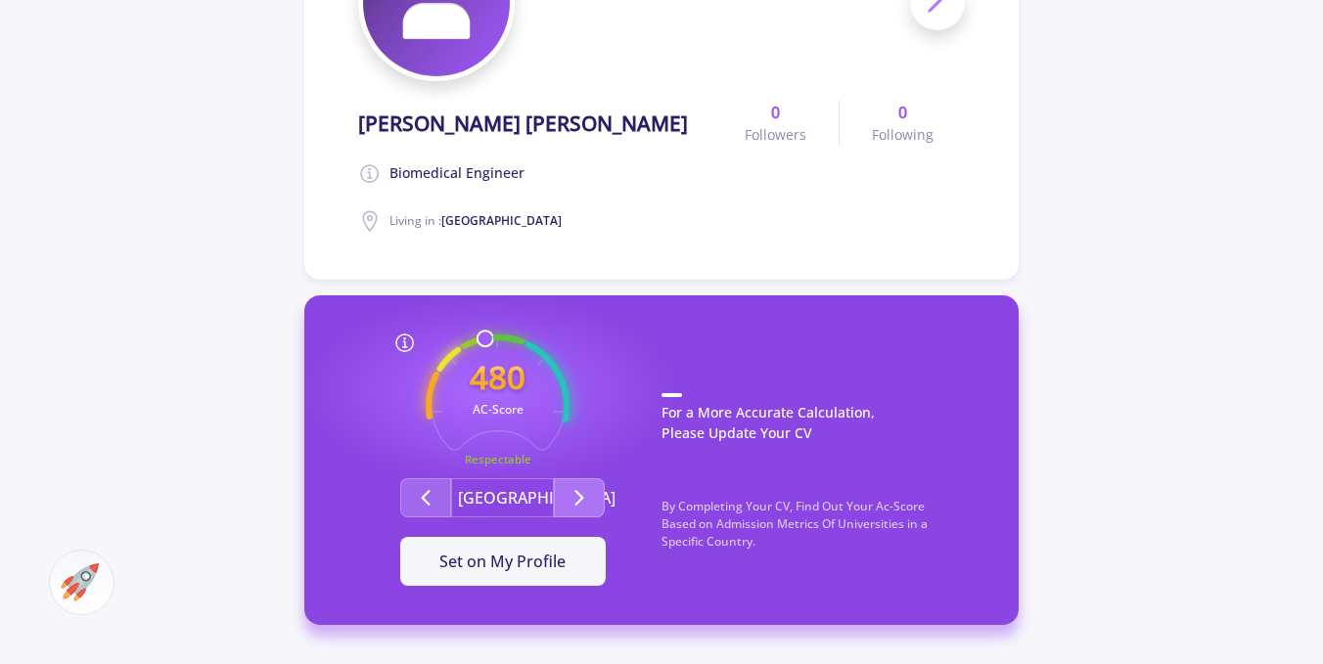
click at [579, 503] on polyline "Second group" at bounding box center [579, 498] width 7 height 14
click at [501, 574] on button "It Is Now Set" at bounding box center [503, 561] width 206 height 49
click at [517, 569] on div "It Is Now Set" at bounding box center [503, 561] width 143 height 23
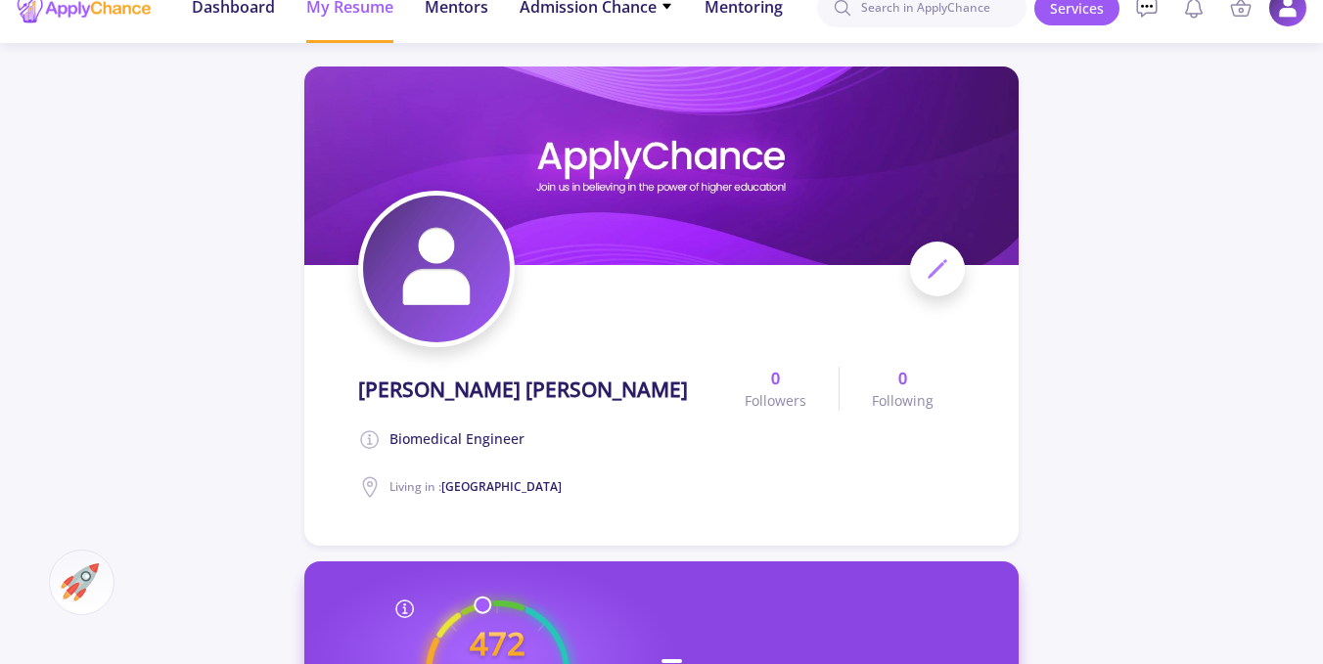
scroll to position [0, 0]
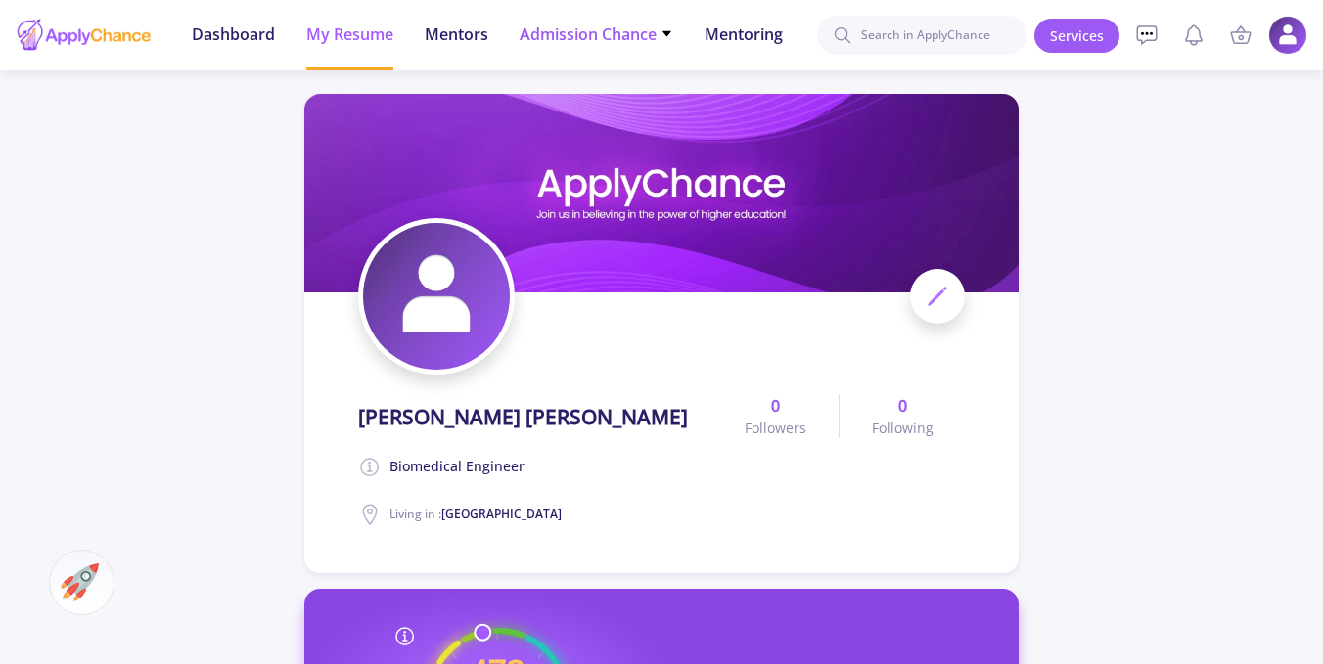
click at [588, 44] on span "Admission Chance" at bounding box center [597, 34] width 154 height 23
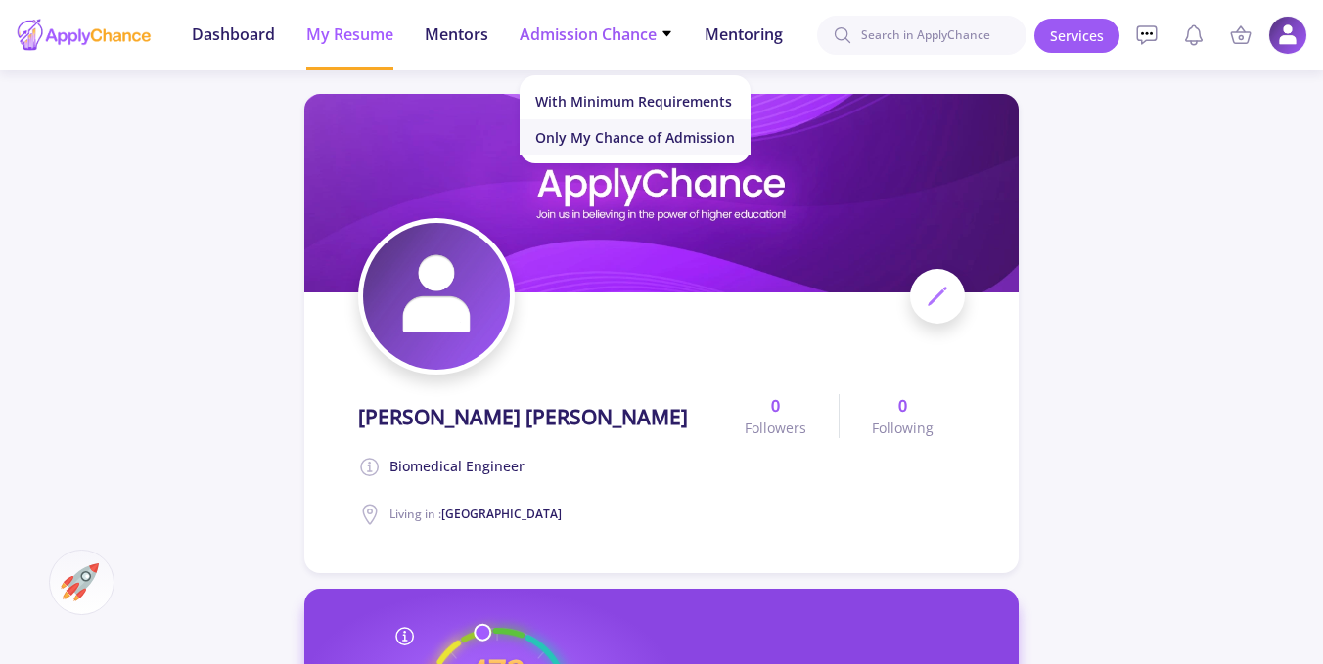
click at [662, 145] on link "Only My Chance of Admission" at bounding box center [635, 137] width 231 height 36
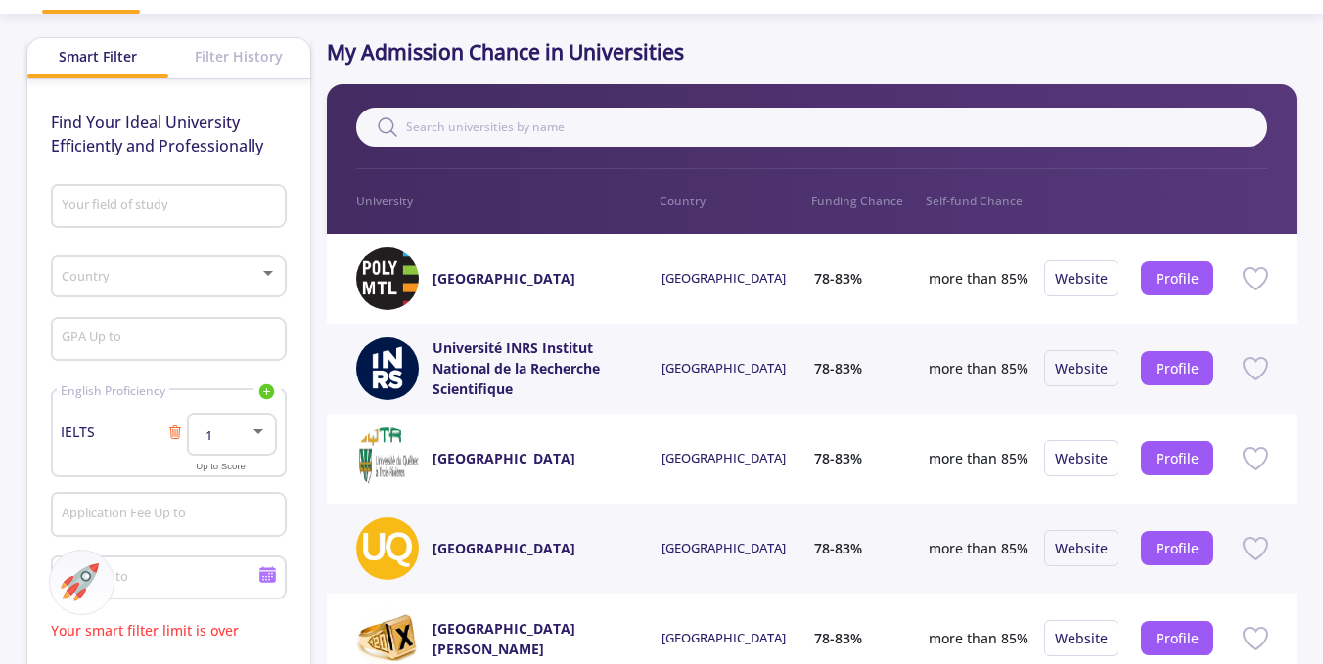
scroll to position [196, 0]
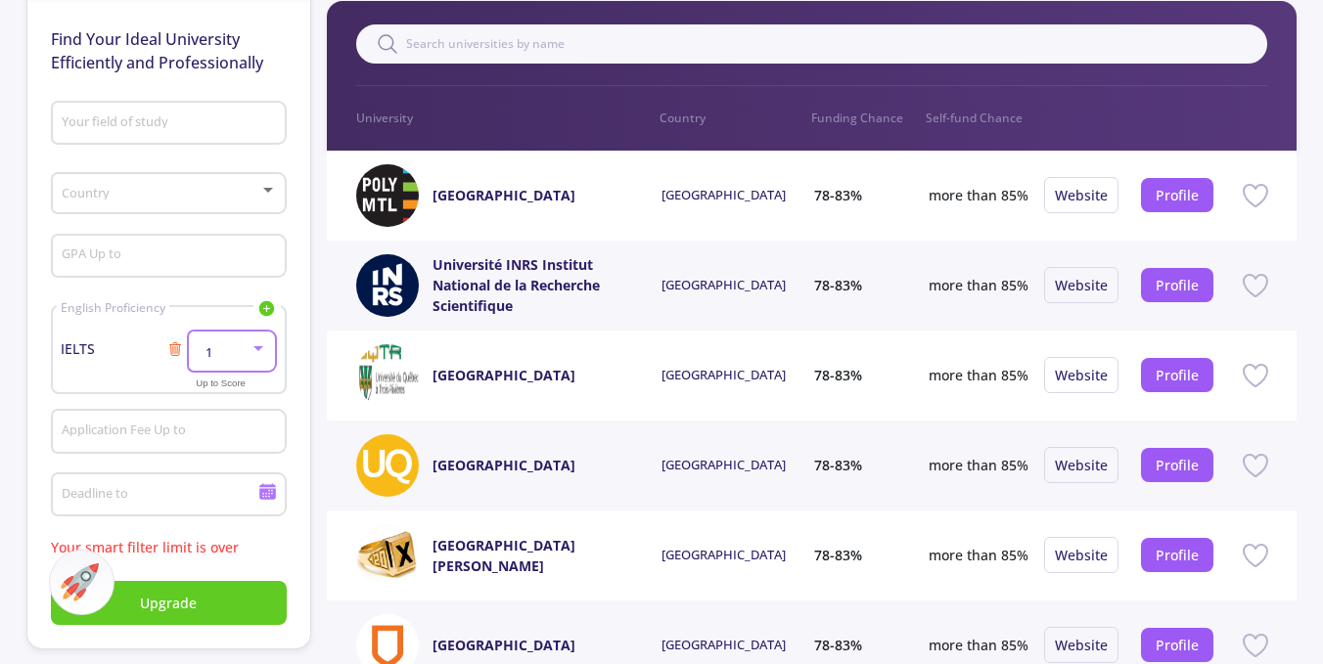
click at [263, 343] on div at bounding box center [259, 349] width 18 height 16
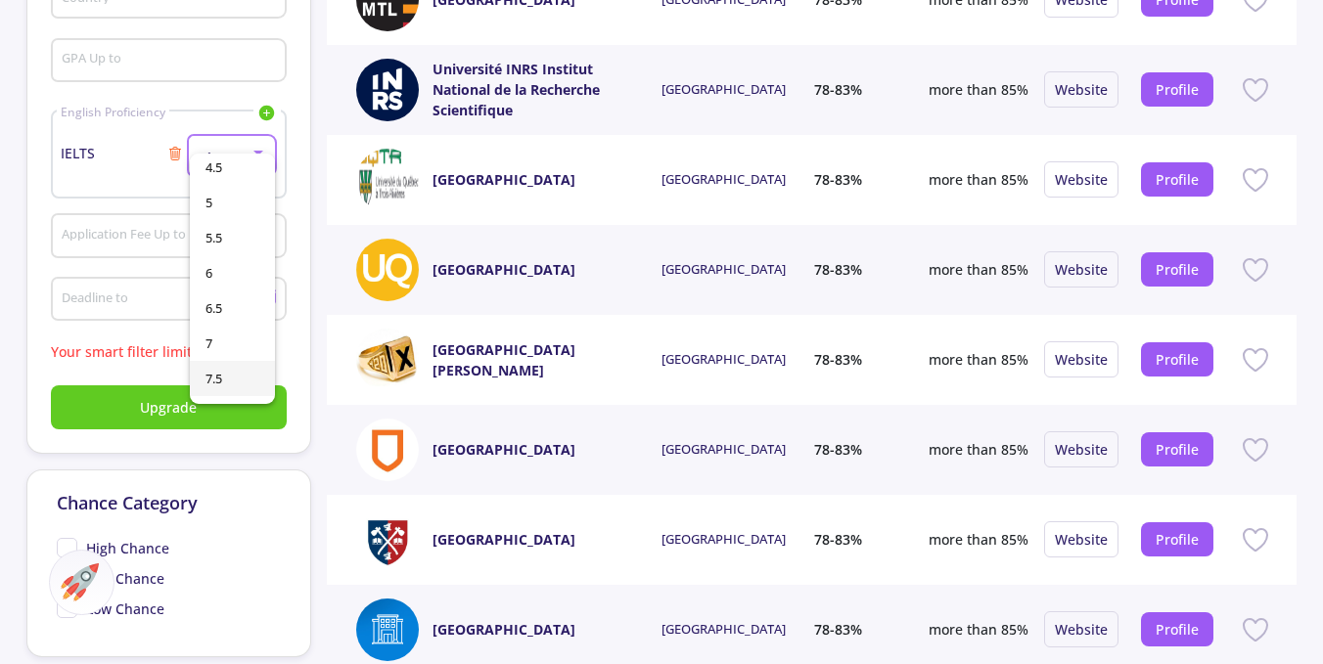
scroll to position [294, 0]
click at [217, 282] on span "6.5" at bounding box center [233, 265] width 54 height 35
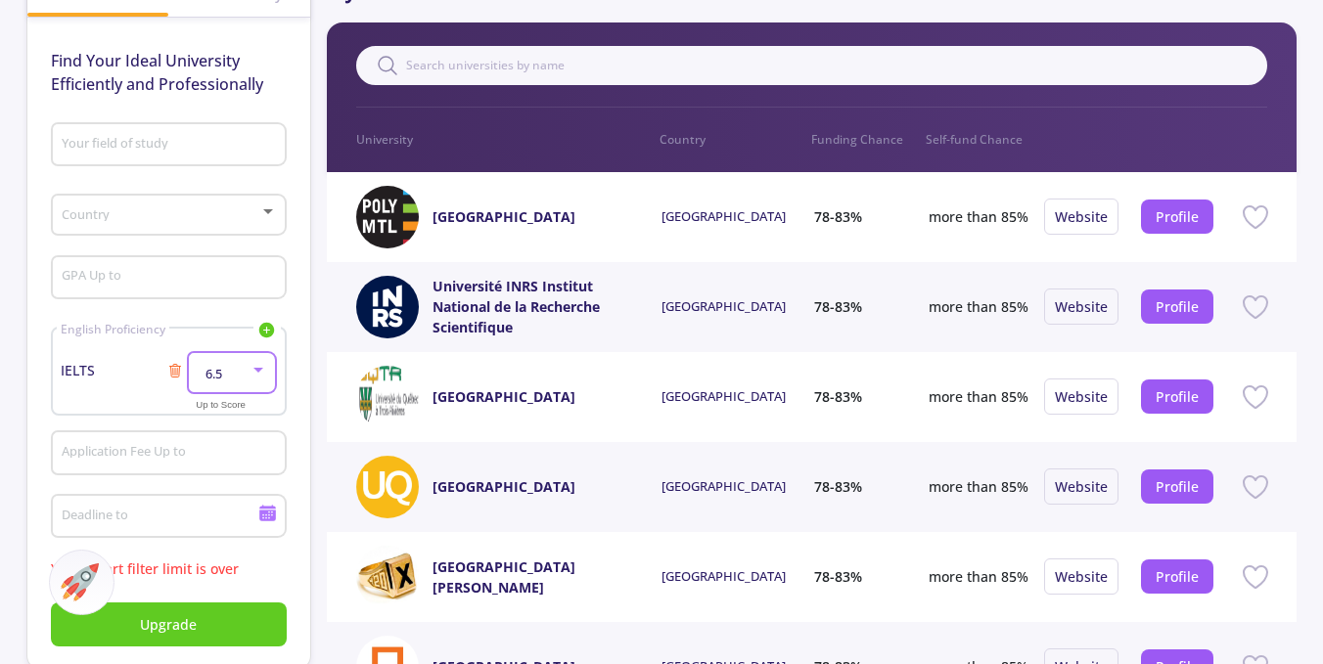
scroll to position [98, 0]
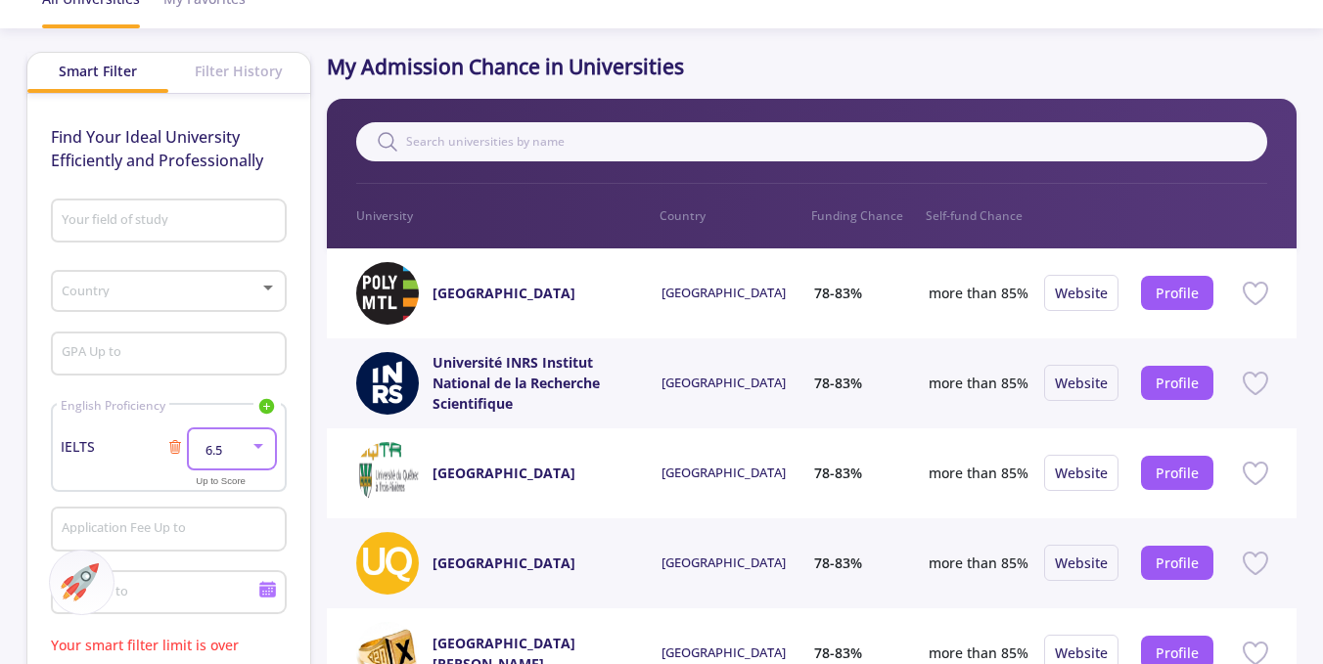
click at [208, 350] on input "GPA Up to" at bounding box center [171, 355] width 221 height 18
click at [158, 289] on span at bounding box center [163, 292] width 194 height 14
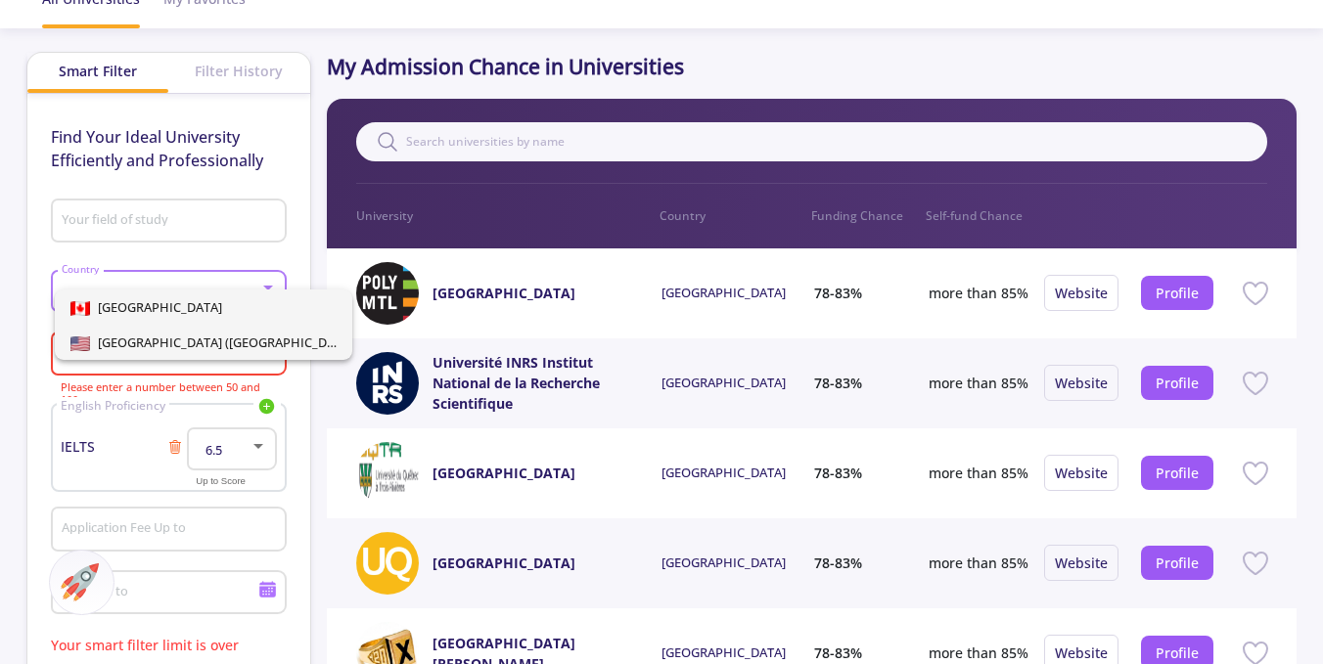
click at [175, 343] on span "[GEOGRAPHIC_DATA] ([GEOGRAPHIC_DATA])" at bounding box center [223, 343] width 267 height 18
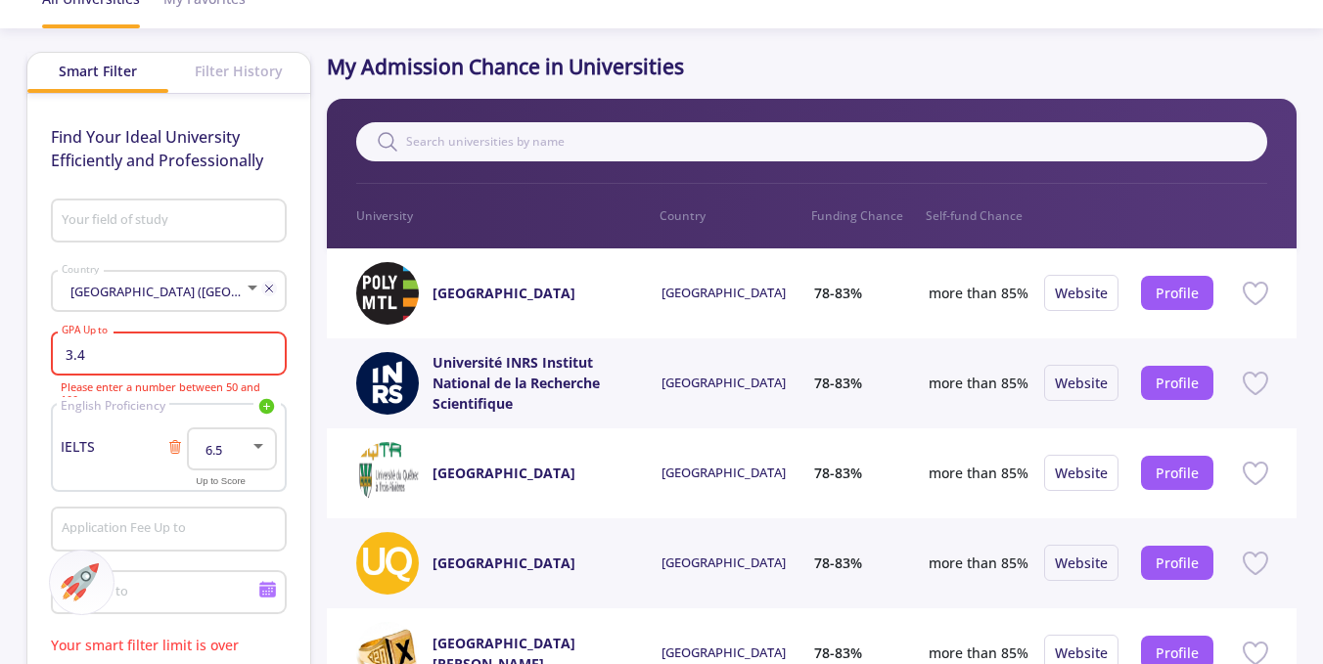
click at [182, 349] on input "3.4" at bounding box center [171, 355] width 221 height 18
type input "3"
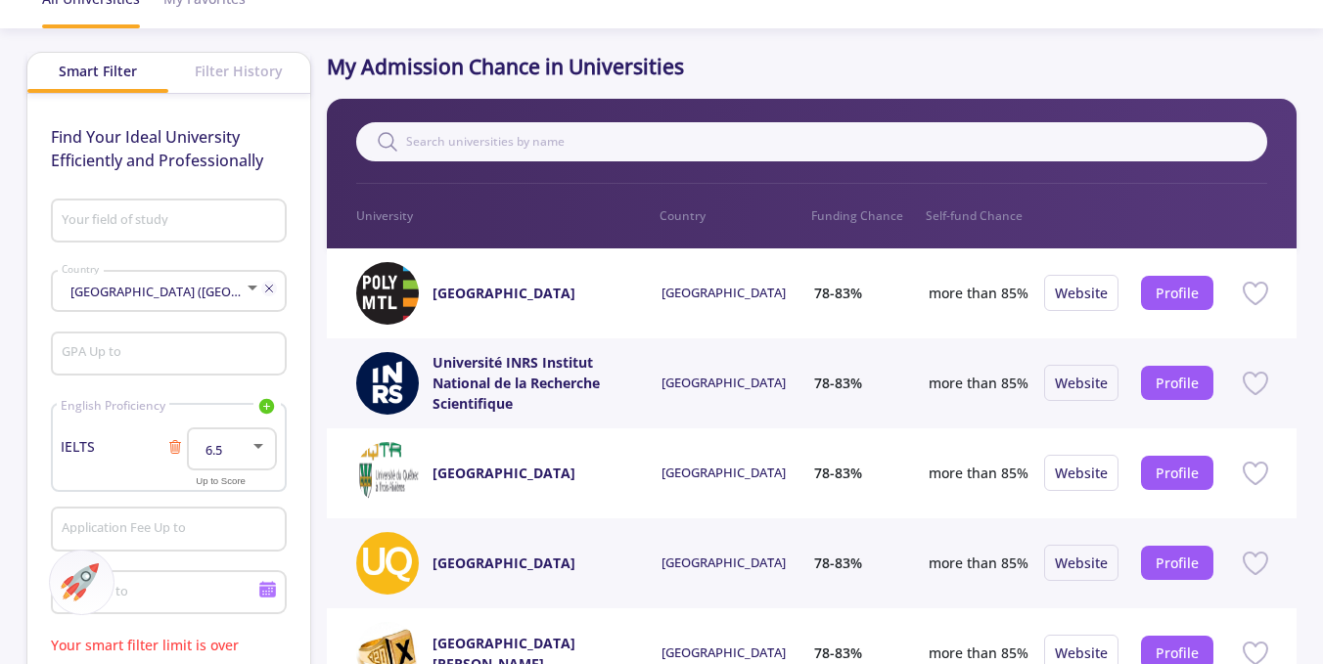
click at [40, 328] on div "Find Your Ideal University Efficiently and Professionally Your field of study […" at bounding box center [168, 420] width 283 height 653
click at [125, 232] on div "Your field of study" at bounding box center [169, 217] width 216 height 51
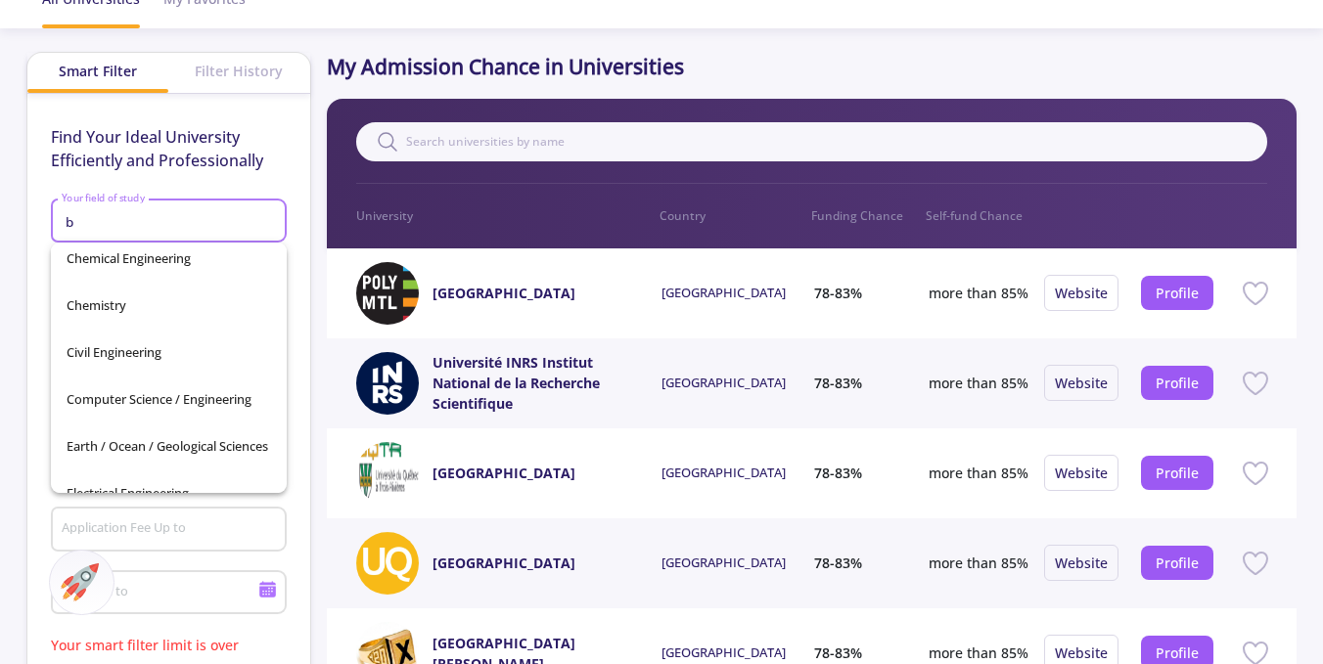
scroll to position [0, 0]
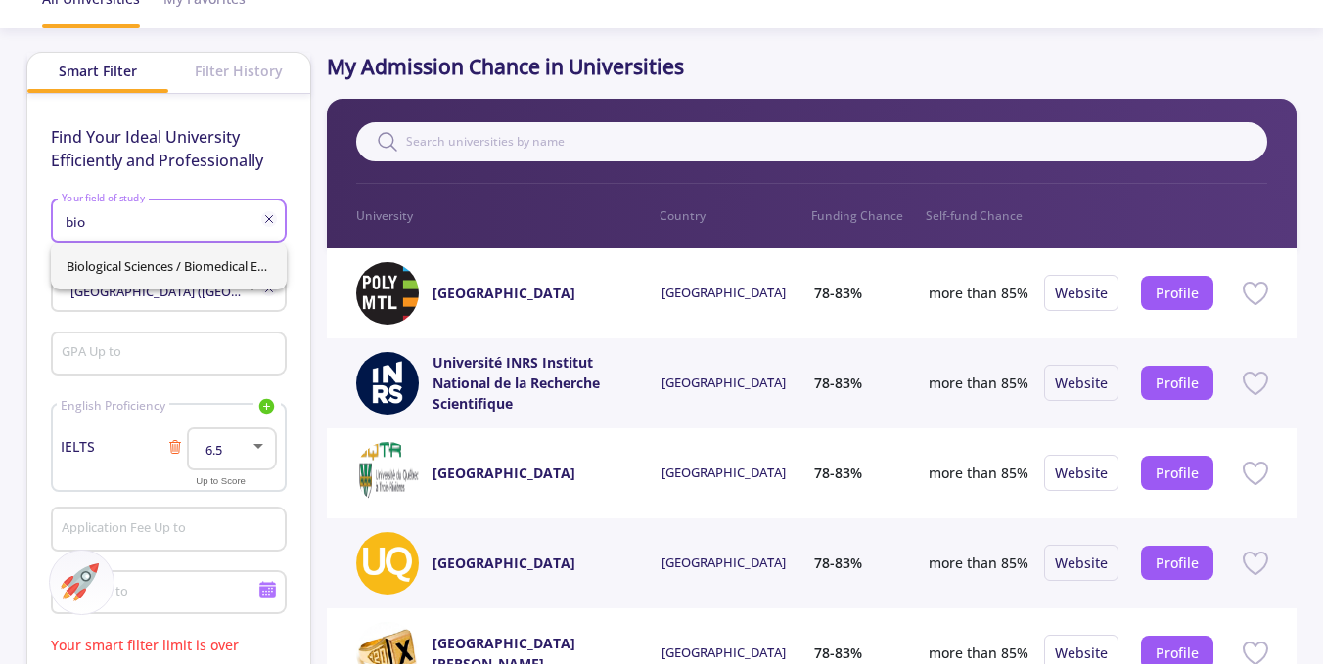
type input "bio"
click at [0, 351] on app-admission-chance "All Universities My Favorites Smart Filter Filter History Find Your Ideal Unive…" at bounding box center [661, 658] width 1323 height 1371
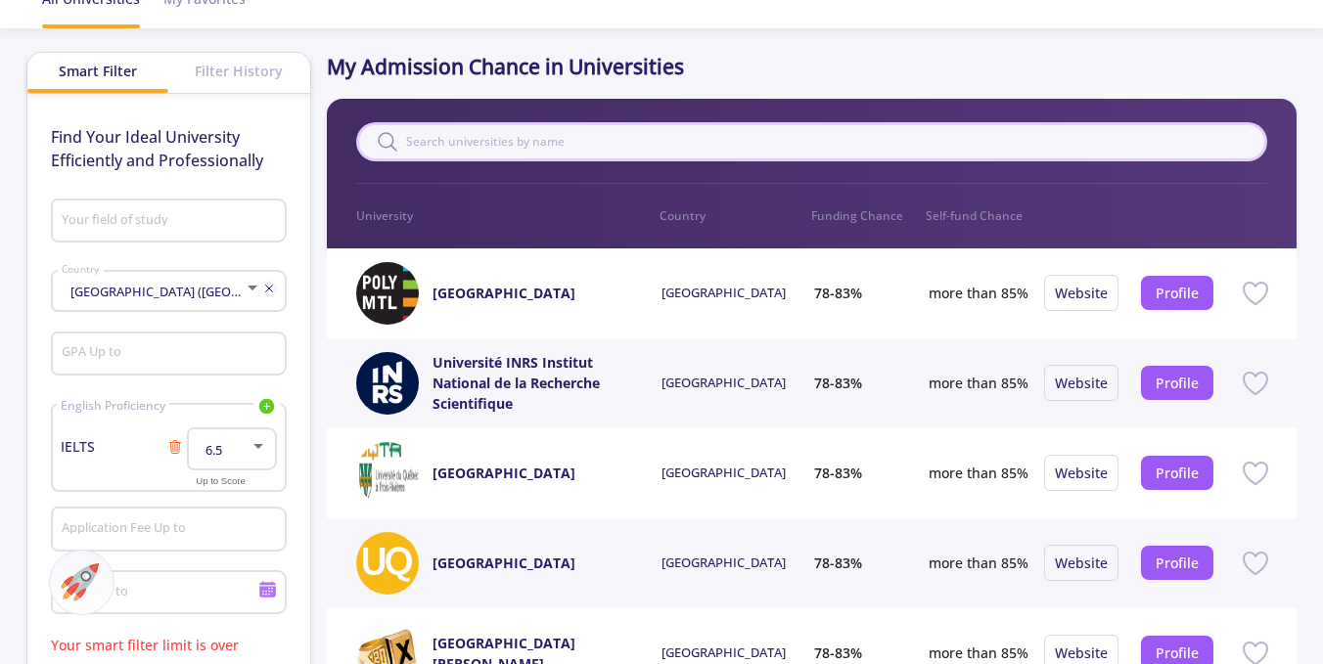
click at [747, 133] on input "text" at bounding box center [811, 141] width 911 height 39
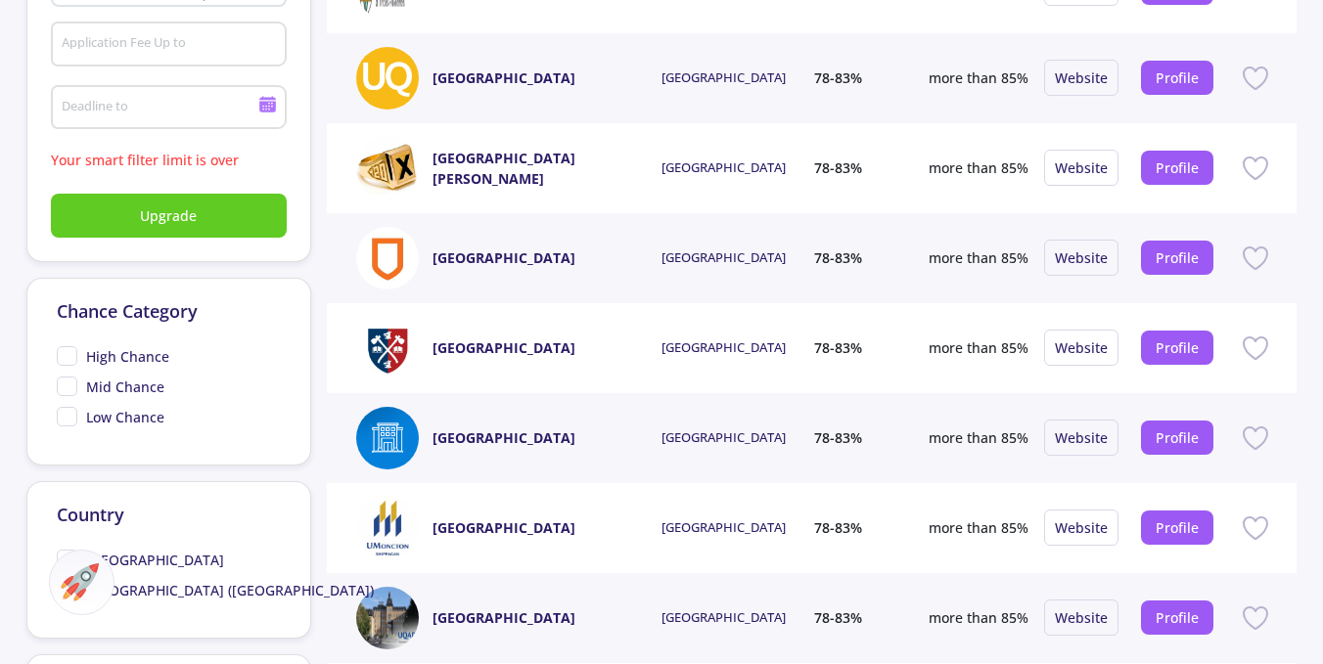
scroll to position [783, 0]
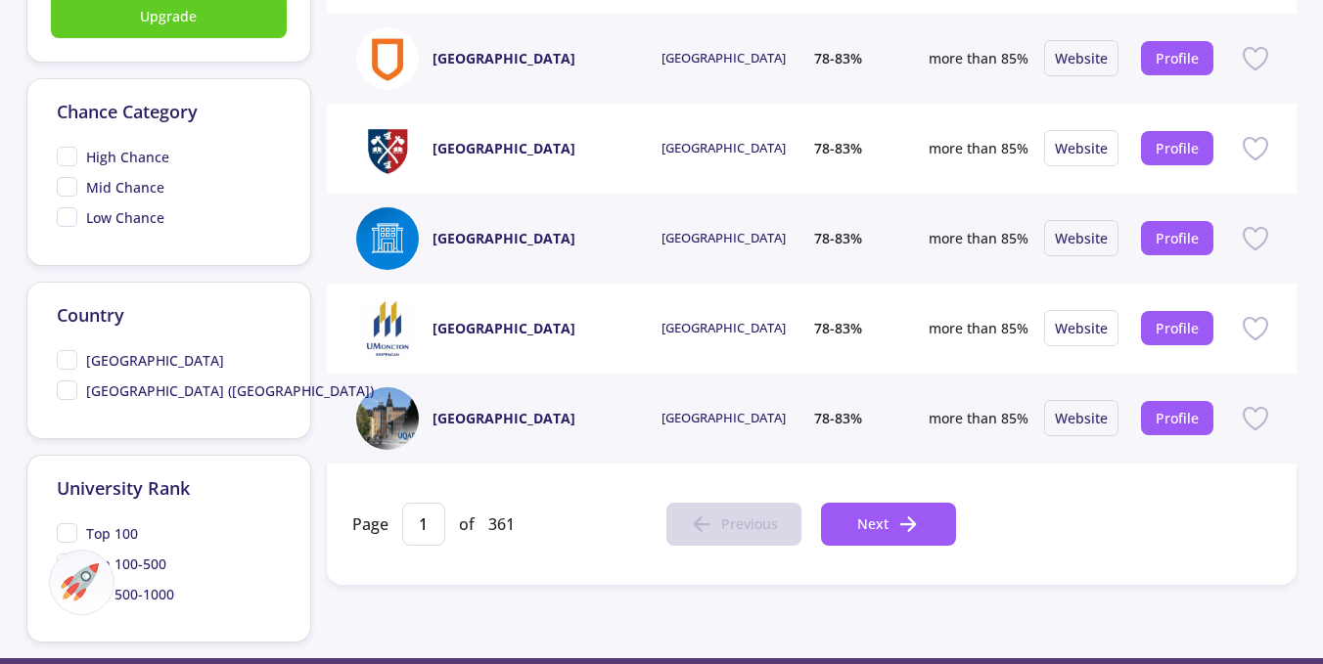
click at [178, 396] on span "[GEOGRAPHIC_DATA] ([GEOGRAPHIC_DATA])" at bounding box center [230, 391] width 288 height 21
click at [69, 393] on input "[GEOGRAPHIC_DATA] ([GEOGRAPHIC_DATA])" at bounding box center [63, 387] width 13 height 13
checkbox input "true"
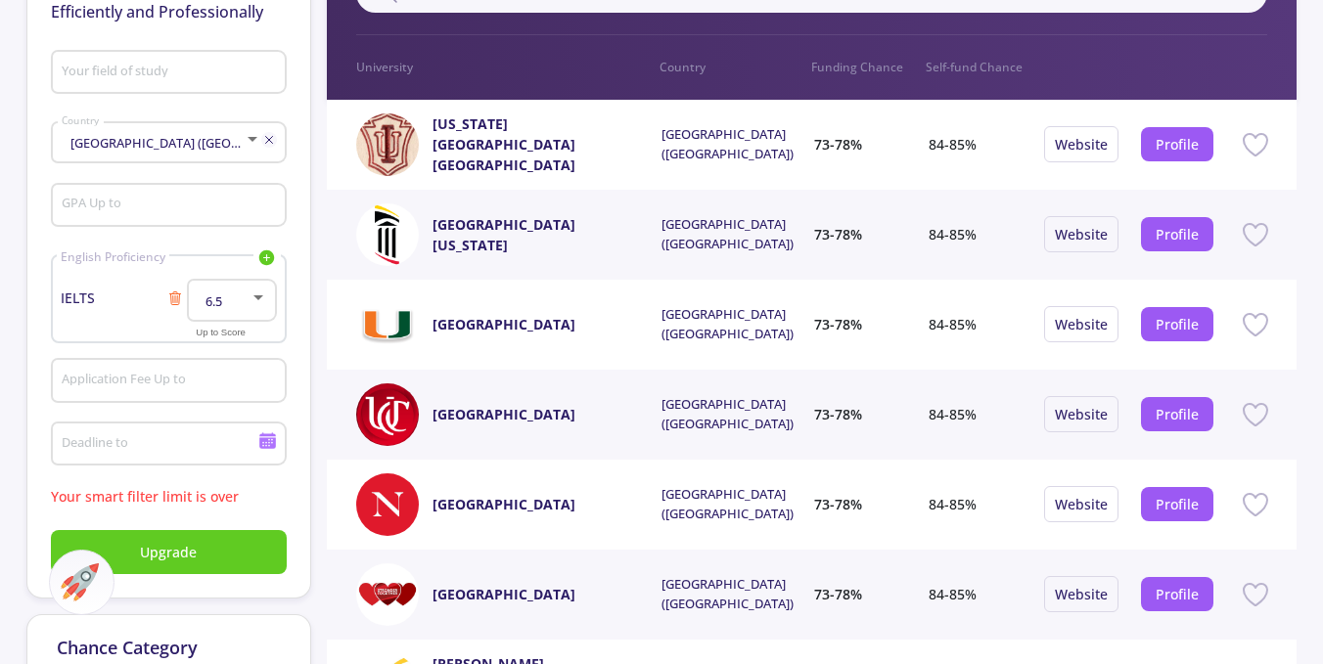
scroll to position [0, 0]
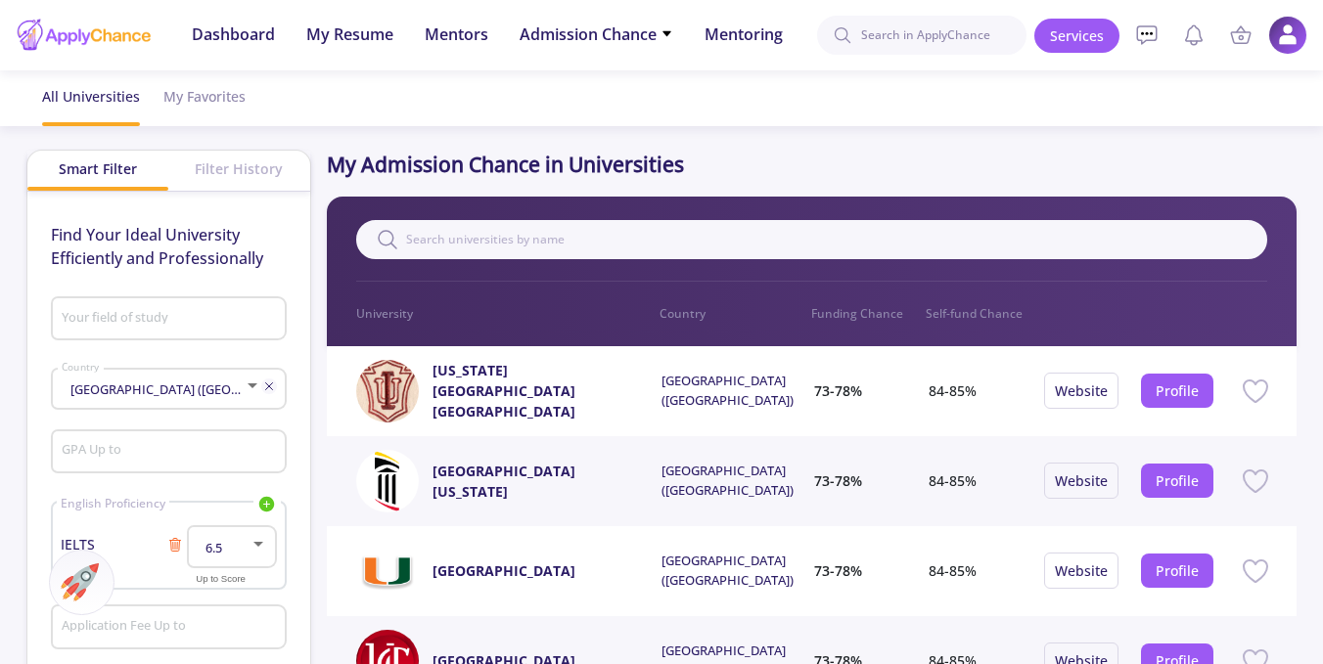
click at [227, 191] on div "Smart Filter Filter History" at bounding box center [168, 171] width 283 height 41
click at [221, 170] on div "Filter History" at bounding box center [238, 169] width 141 height 36
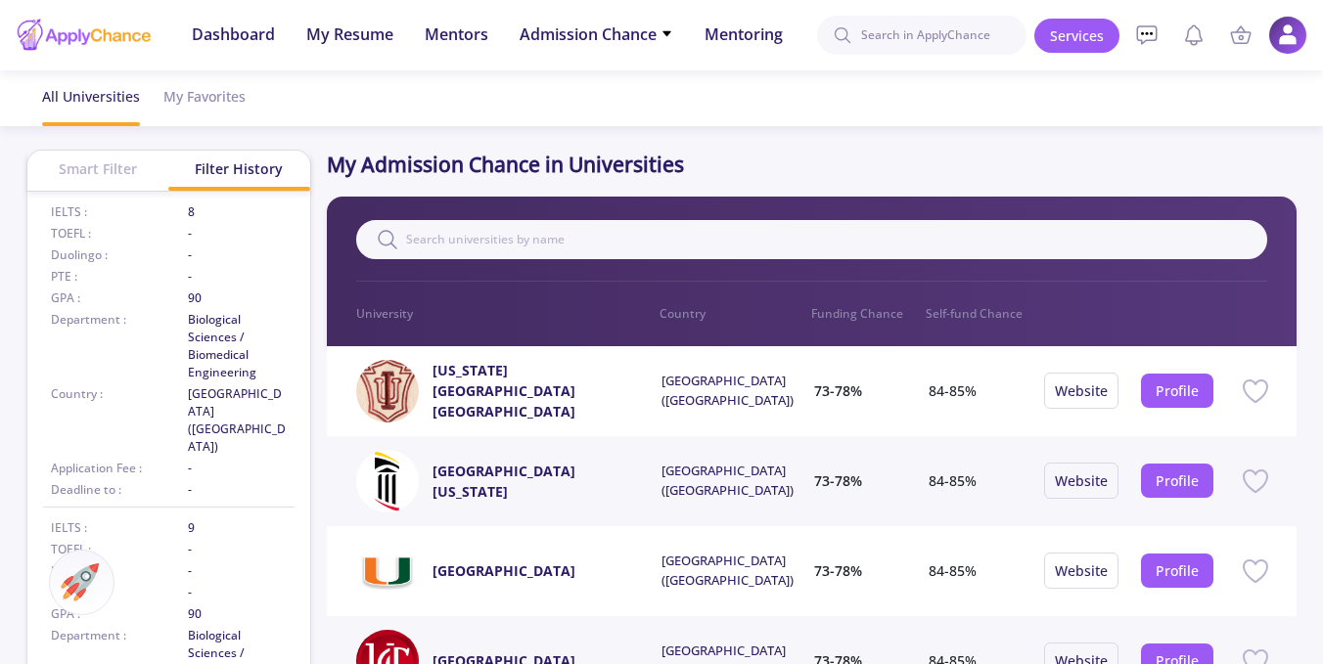
click at [69, 172] on div "Smart Filter" at bounding box center [97, 169] width 141 height 36
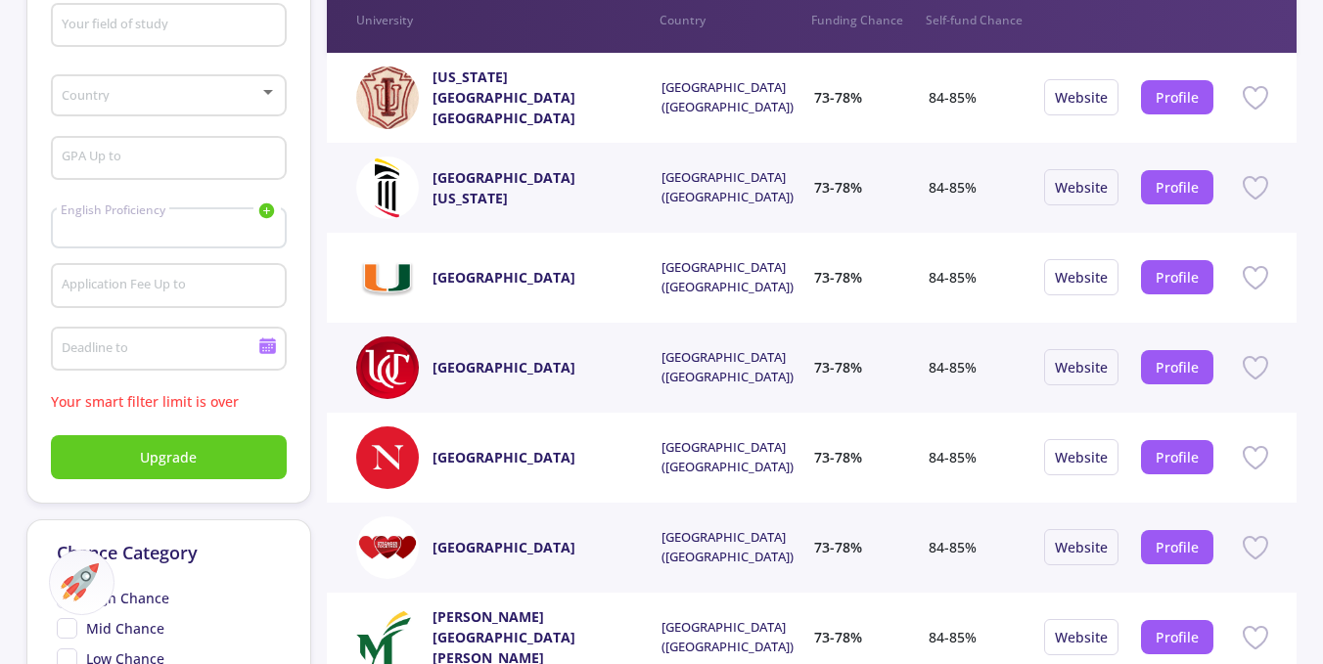
scroll to position [391, 0]
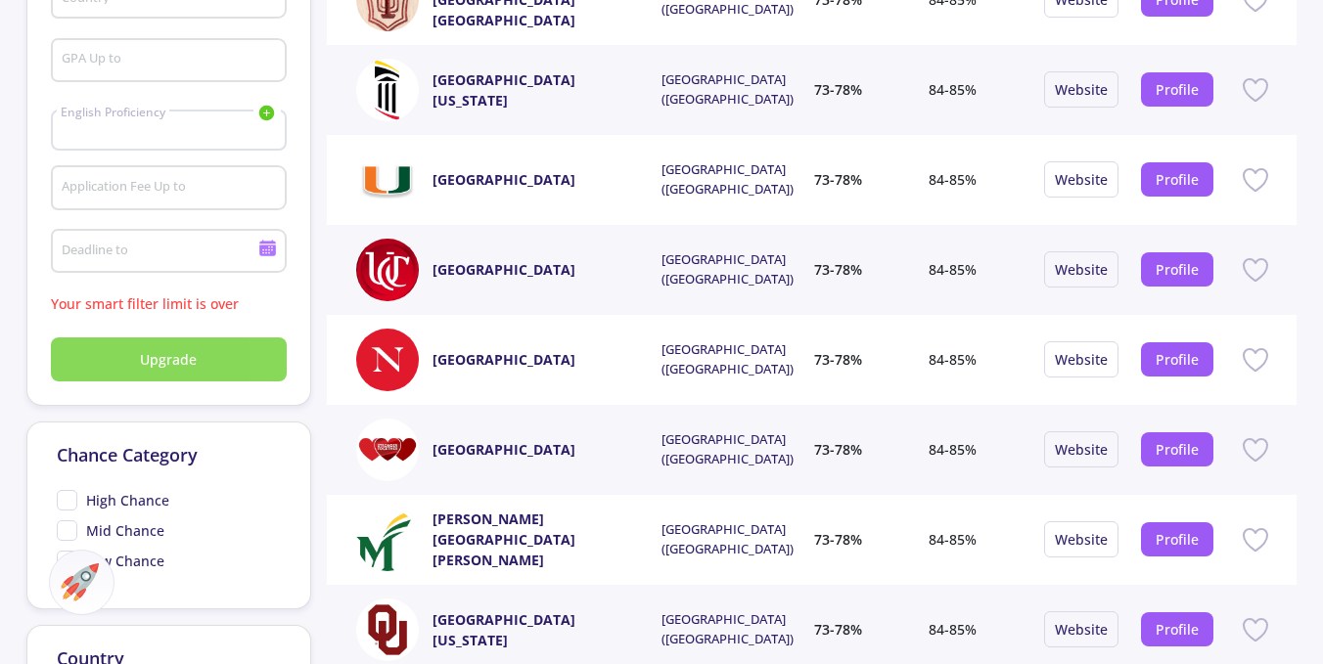
click at [201, 367] on button "Upgrade" at bounding box center [169, 360] width 236 height 44
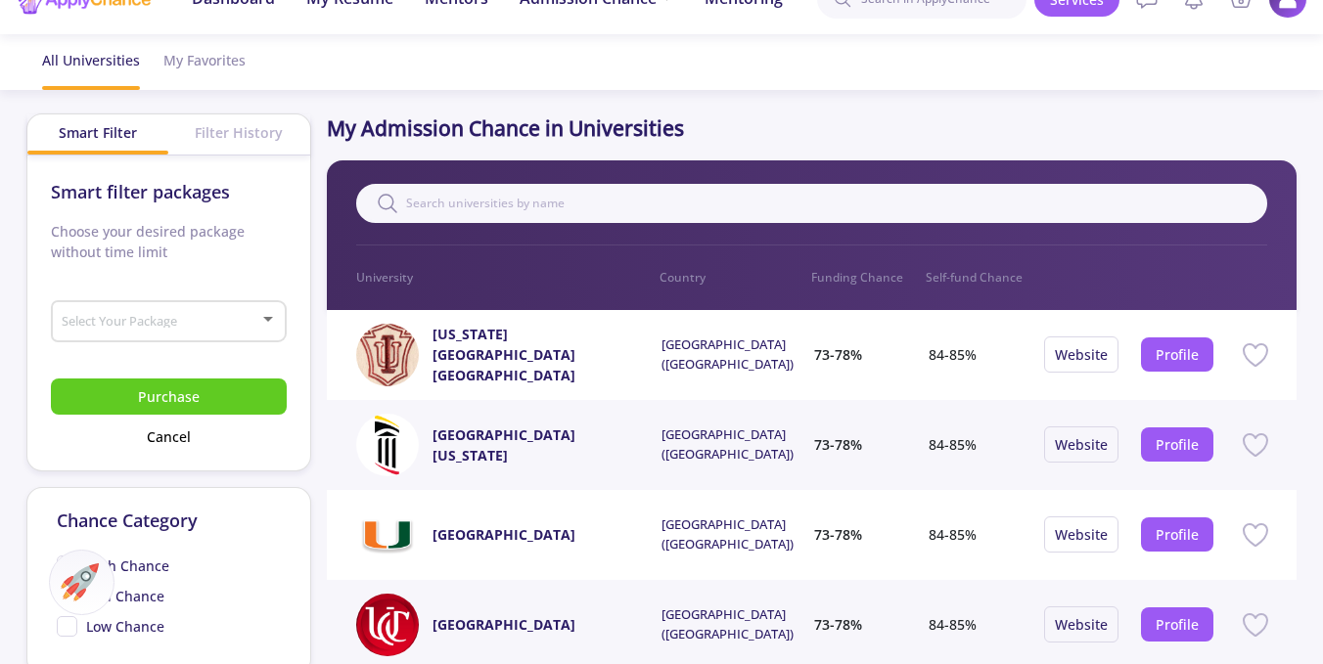
scroll to position [0, 0]
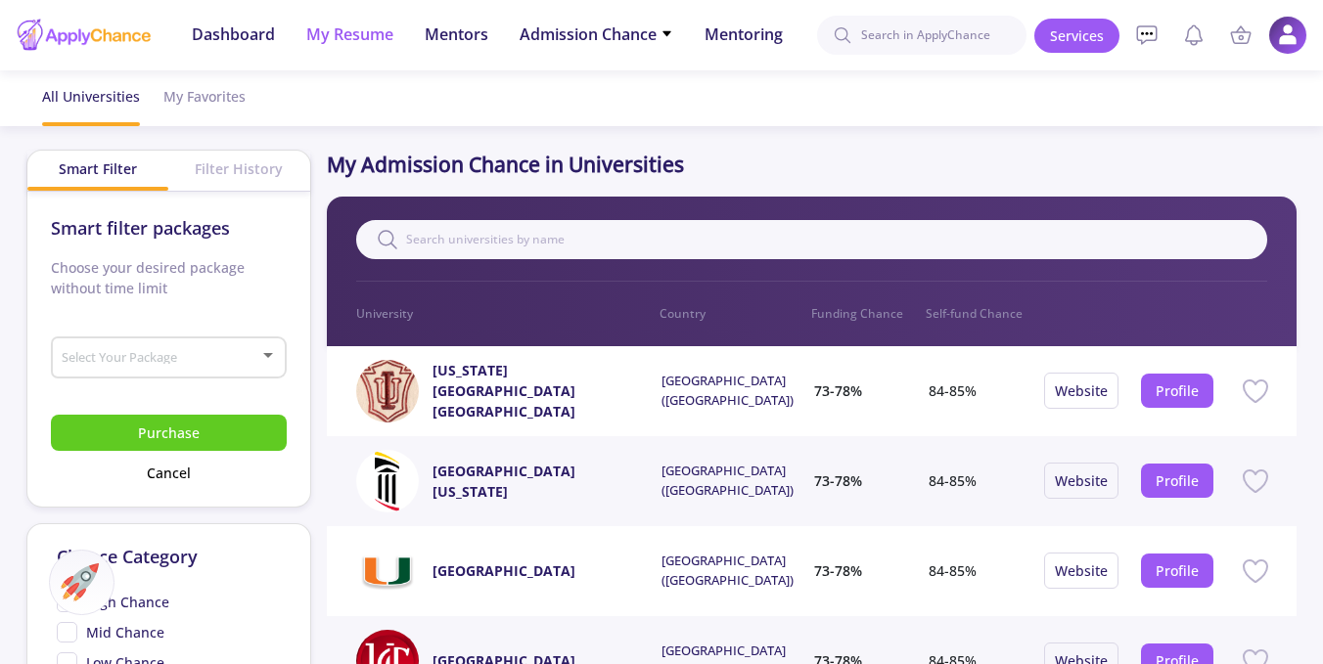
click at [351, 43] on span "My Resume" at bounding box center [349, 34] width 87 height 23
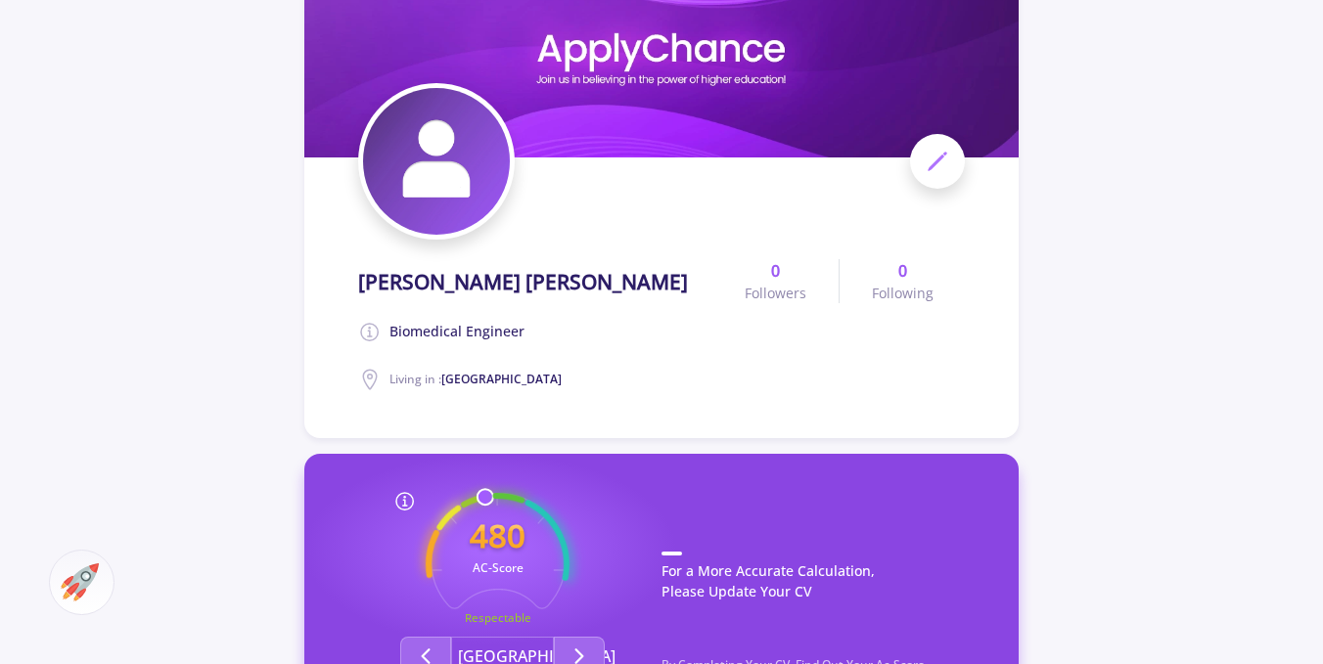
scroll to position [294, 0]
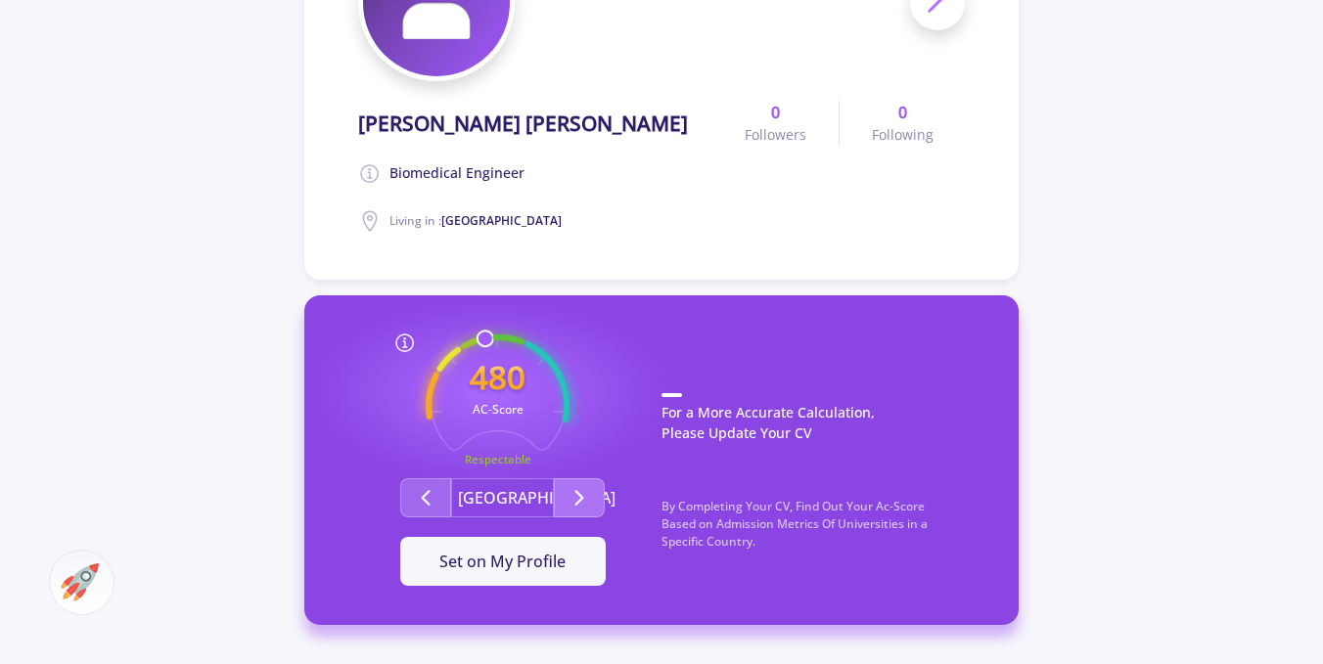
click at [571, 501] on icon "Second group" at bounding box center [579, 497] width 23 height 23
click at [533, 569] on div "It Is Now Set" at bounding box center [503, 561] width 143 height 23
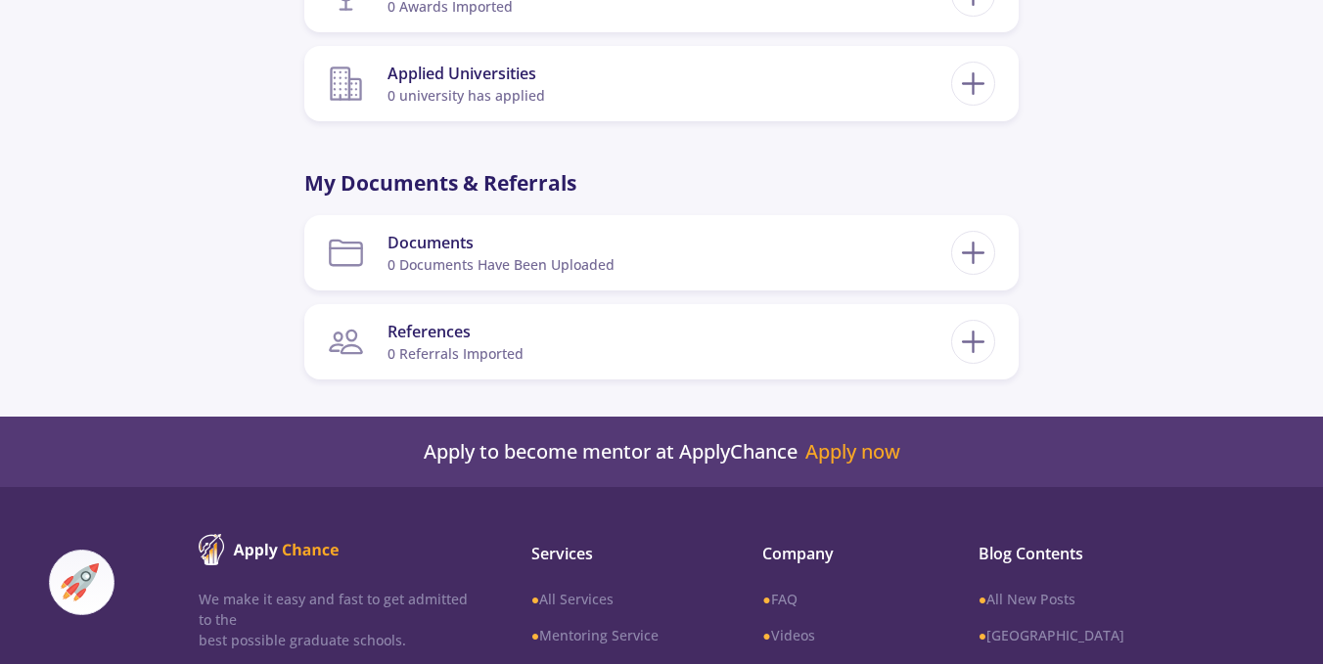
scroll to position [1566, 0]
